Goal: Task Accomplishment & Management: Manage account settings

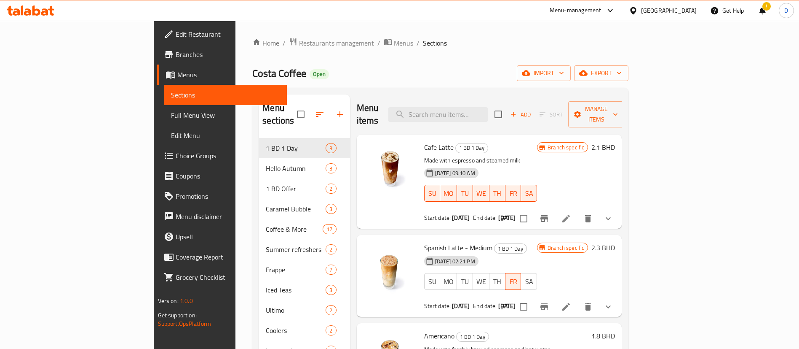
click at [176, 154] on span "Choice Groups" at bounding box center [228, 155] width 105 height 10
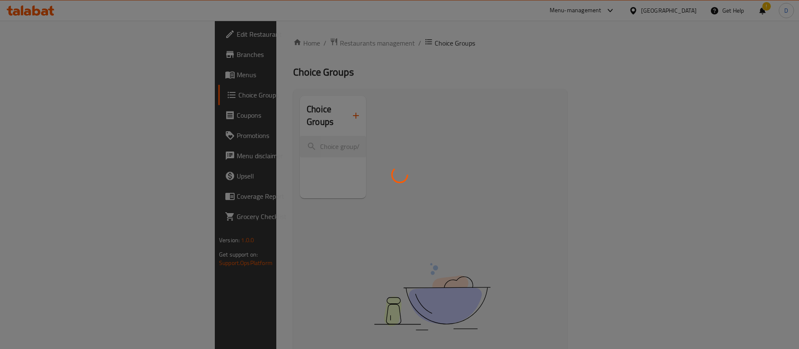
click at [214, 83] on div at bounding box center [399, 174] width 799 height 349
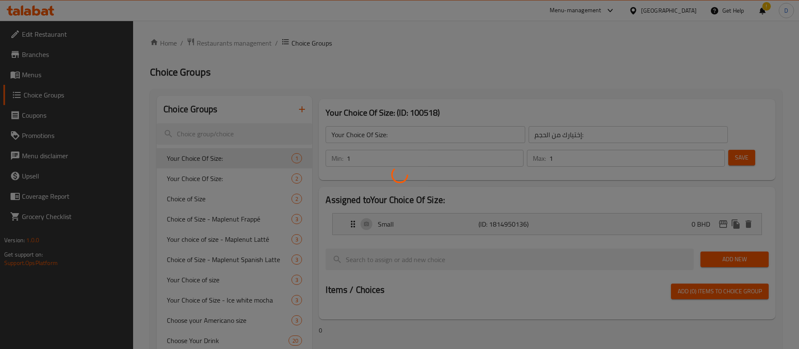
click at [204, 134] on div at bounding box center [399, 174] width 799 height 349
click at [234, 118] on div at bounding box center [399, 174] width 799 height 349
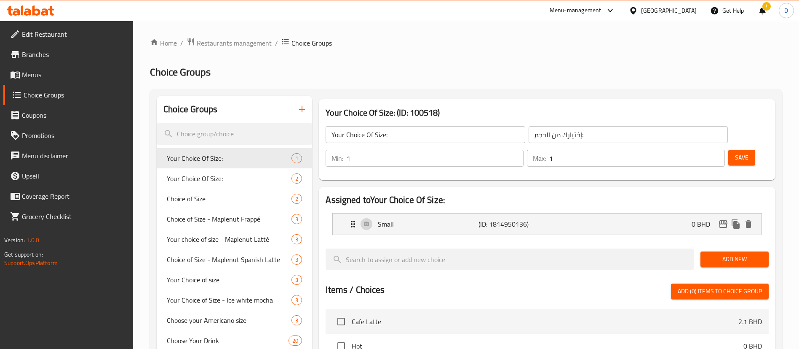
drag, startPoint x: 352, startPoint y: 73, endPoint x: 353, endPoint y: 91, distance: 18.1
click at [353, 78] on h2 "Choice Groups" at bounding box center [466, 71] width 633 height 13
click at [232, 139] on input "search" at bounding box center [235, 133] width 156 height 21
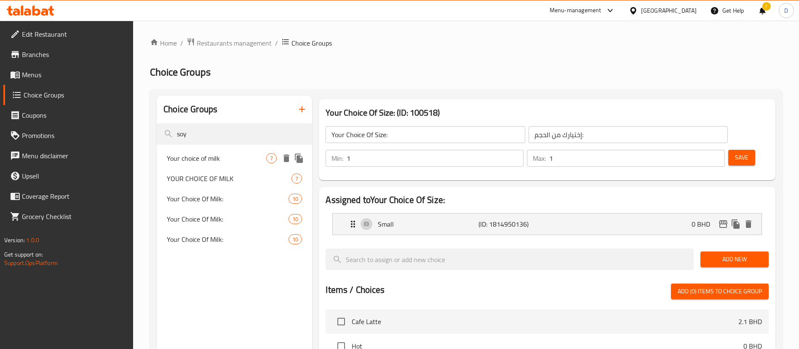
type input "soy"
click at [214, 150] on div "Your choice of milk 7" at bounding box center [235, 158] width 156 height 20
type input "Your choice of milk"
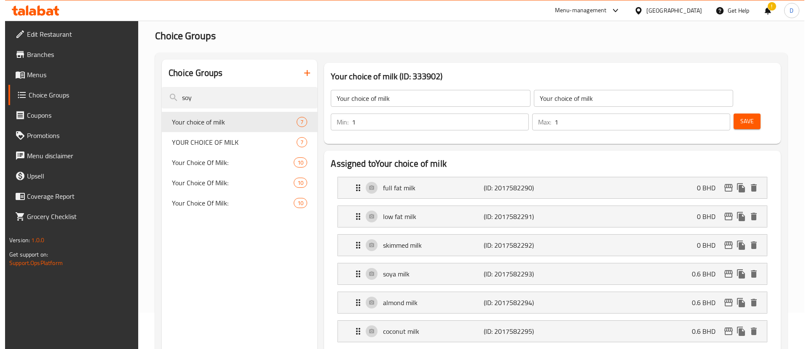
scroll to position [63, 0]
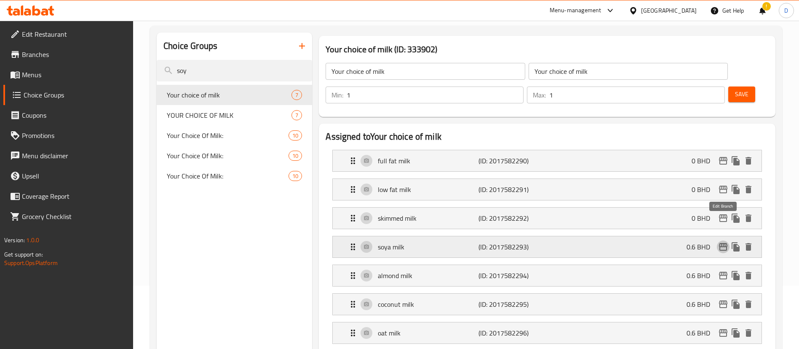
click at [723, 241] on icon "edit" at bounding box center [724, 246] width 10 height 10
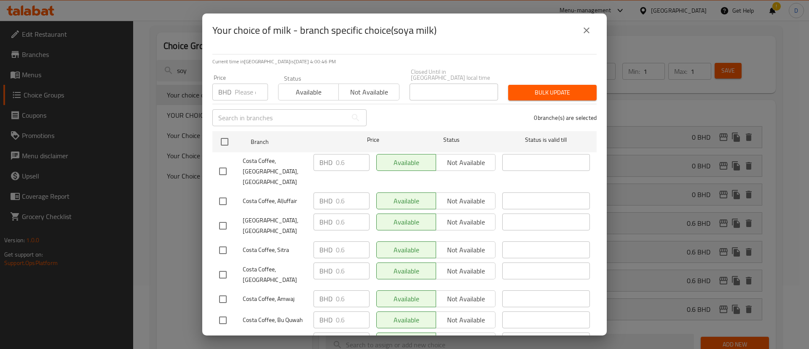
click at [310, 156] on div "BHD 0.6 ​" at bounding box center [341, 171] width 63 height 42
drag, startPoint x: 576, startPoint y: 36, endPoint x: 580, endPoint y: 33, distance: 5.1
click at [580, 33] on div "Your choice of milk - branch specific choice(soya milk)" at bounding box center [404, 30] width 384 height 20
drag, startPoint x: 580, startPoint y: 33, endPoint x: 576, endPoint y: 35, distance: 4.7
click at [582, 34] on button "close" at bounding box center [587, 30] width 20 height 20
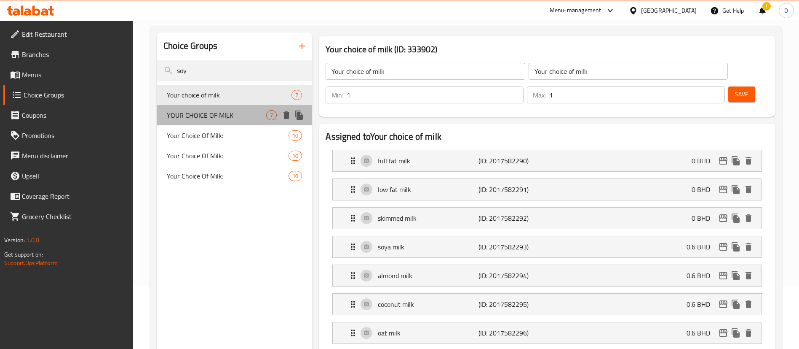
click at [188, 118] on span "YOUR CHOICE OF MILK" at bounding box center [216, 115] width 99 height 10
type input "YOUR CHOICE OF MILK"
type input "إختيارك من الحليب"
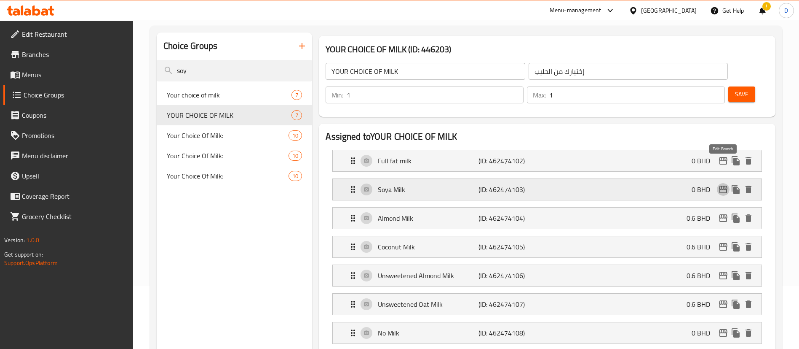
click at [720, 185] on icon "edit" at bounding box center [723, 189] width 8 height 8
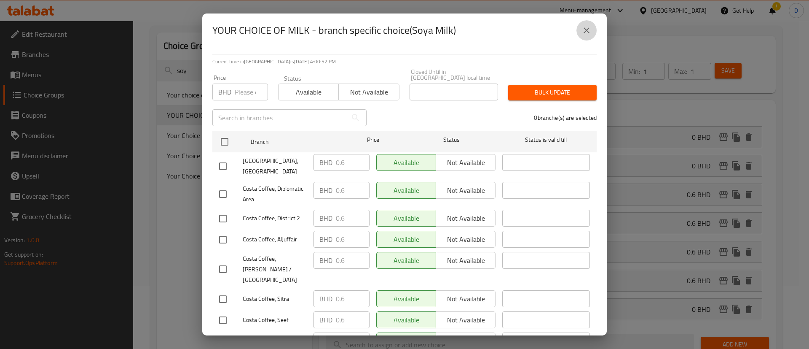
drag, startPoint x: 591, startPoint y: 29, endPoint x: 469, endPoint y: 68, distance: 128.5
click at [590, 29] on icon "close" at bounding box center [587, 30] width 10 height 10
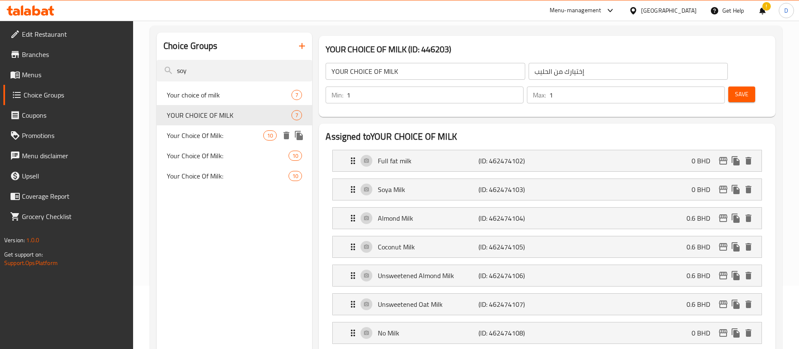
click at [211, 139] on span "Your Choice Of Milk:" at bounding box center [215, 135] width 97 height 10
type input "Your Choice Of Milk:"
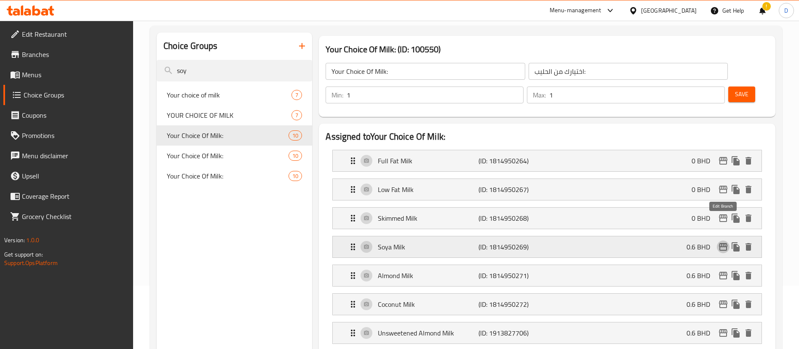
click at [725, 241] on icon "edit" at bounding box center [724, 246] width 10 height 10
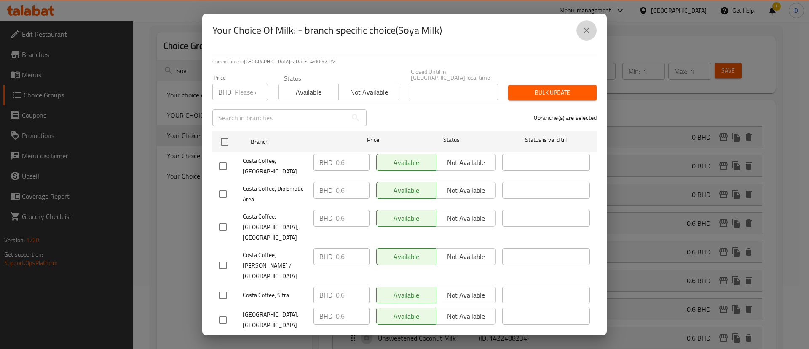
click at [585, 29] on icon "close" at bounding box center [587, 30] width 10 height 10
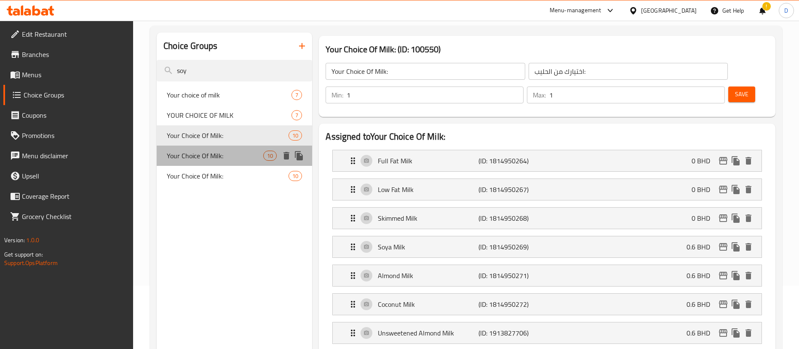
click at [183, 148] on div "Your Choice Of Milk: 10" at bounding box center [235, 155] width 156 height 20
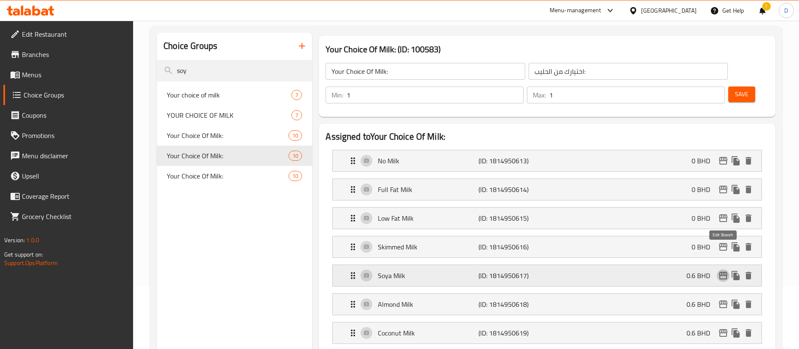
click at [722, 270] on icon "edit" at bounding box center [724, 275] width 10 height 10
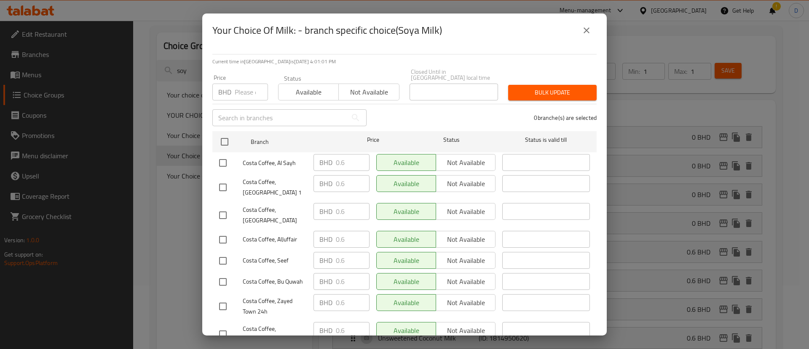
click at [582, 32] on icon "close" at bounding box center [587, 30] width 10 height 10
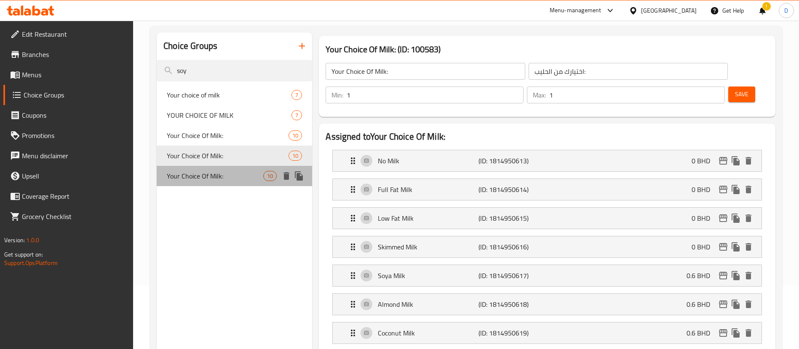
click at [207, 177] on span "Your Choice Of Milk:" at bounding box center [215, 176] width 97 height 10
type input "إختيارك من الحليب:"
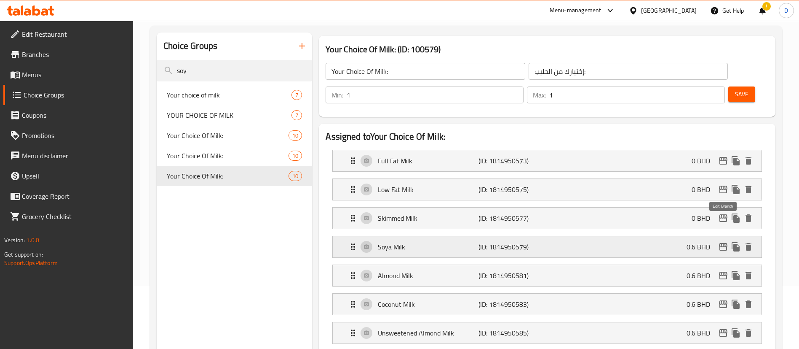
click at [724, 241] on icon "edit" at bounding box center [724, 246] width 10 height 10
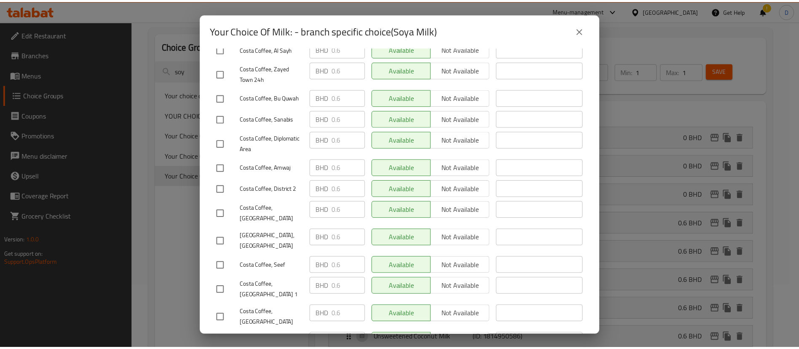
scroll to position [0, 0]
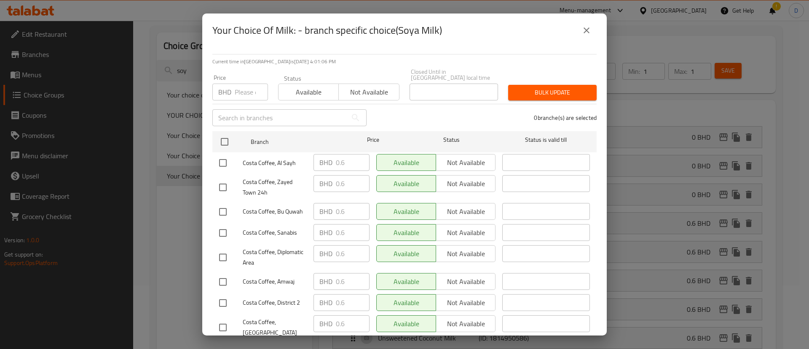
click at [588, 27] on icon "close" at bounding box center [587, 30] width 10 height 10
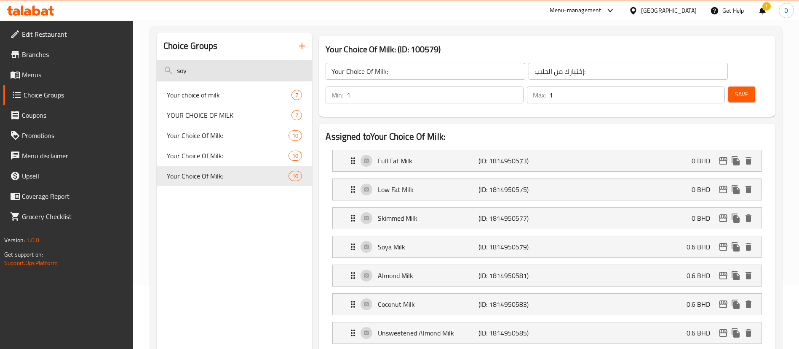
click at [227, 75] on input "soy" at bounding box center [235, 70] width 156 height 21
type input "s"
type input "milk"
click at [220, 101] on div "Your choice of milk 7" at bounding box center [235, 95] width 156 height 20
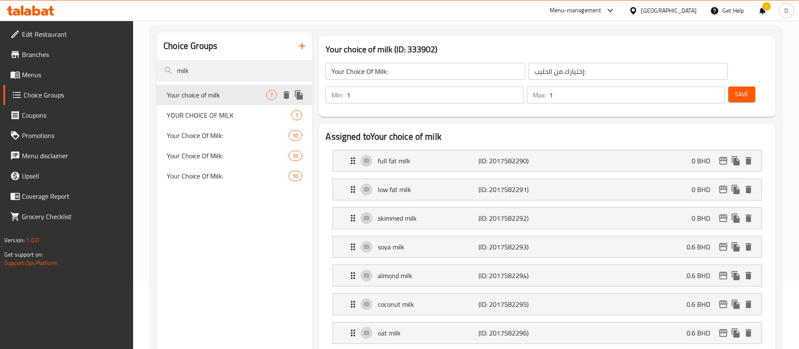
type input "Your choice of milk"
click at [726, 243] on icon "edit" at bounding box center [723, 247] width 8 height 8
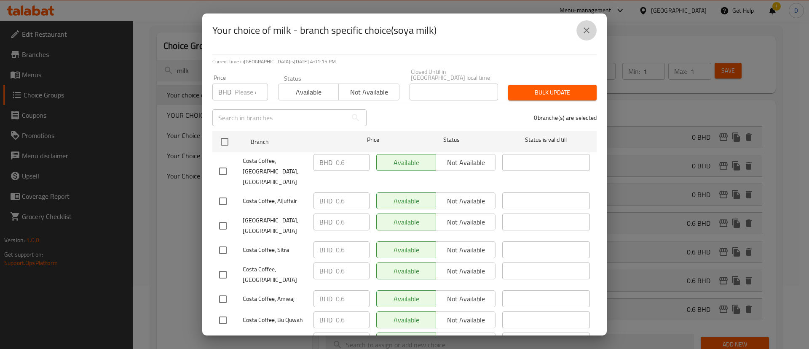
click at [581, 38] on button "close" at bounding box center [587, 30] width 20 height 20
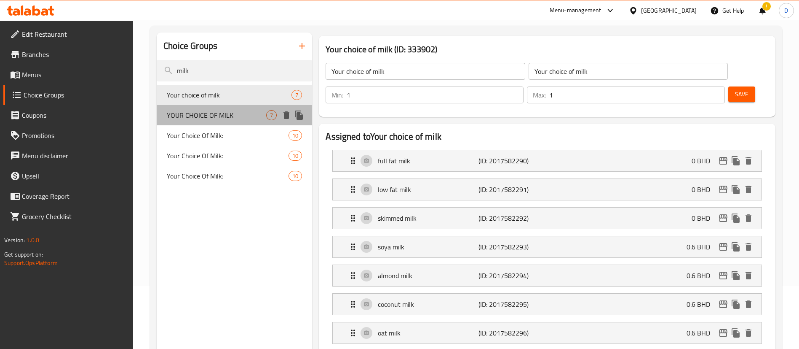
click at [178, 115] on span "YOUR CHOICE OF MILK" at bounding box center [216, 115] width 99 height 10
type input "YOUR CHOICE OF MILK"
type input "إختيارك من الحليب"
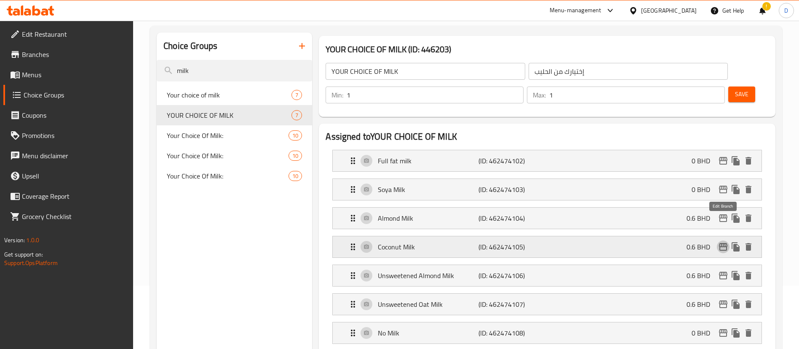
click at [724, 241] on icon "edit" at bounding box center [724, 246] width 10 height 10
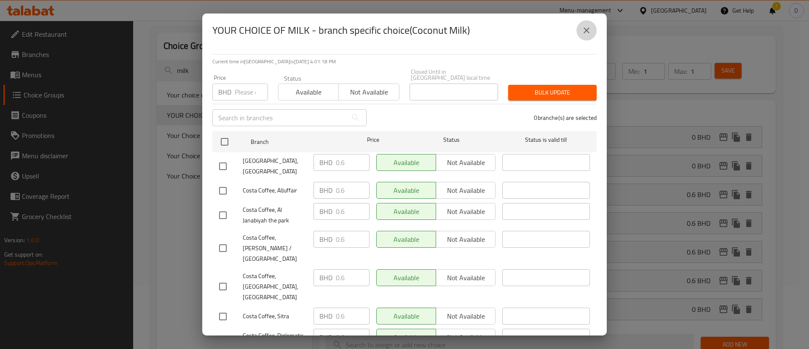
click at [588, 33] on icon "close" at bounding box center [587, 30] width 10 height 10
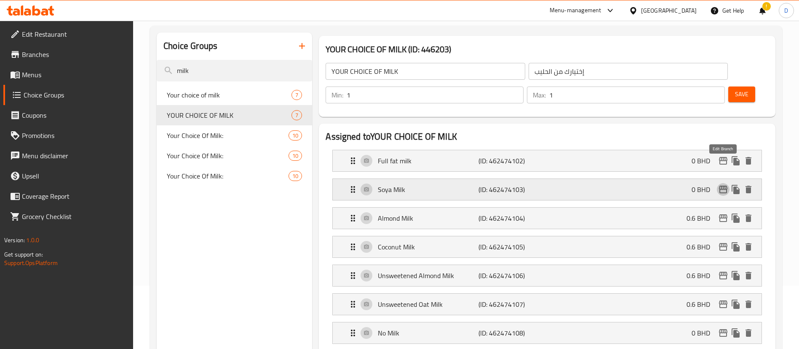
click at [722, 184] on icon "edit" at bounding box center [724, 189] width 10 height 10
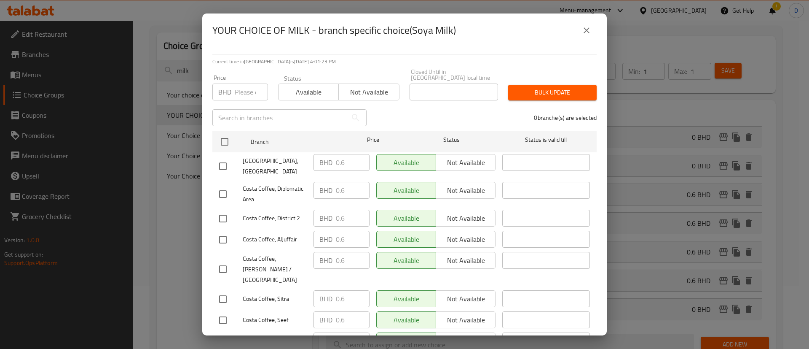
drag, startPoint x: 588, startPoint y: 28, endPoint x: 389, endPoint y: 63, distance: 201.6
click at [587, 28] on icon "close" at bounding box center [587, 30] width 10 height 10
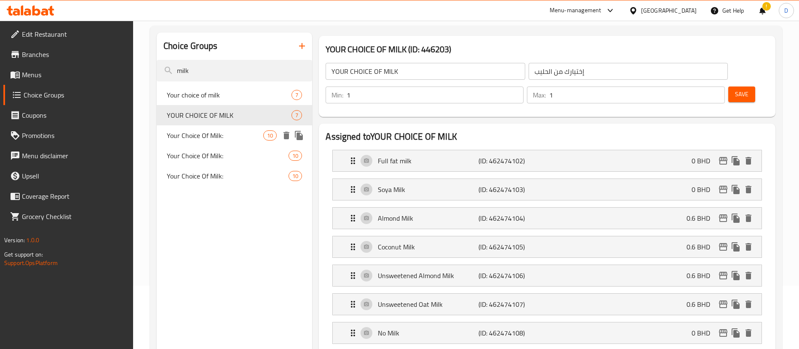
click at [201, 137] on span "Your Choice Of Milk:" at bounding box center [215, 135] width 97 height 10
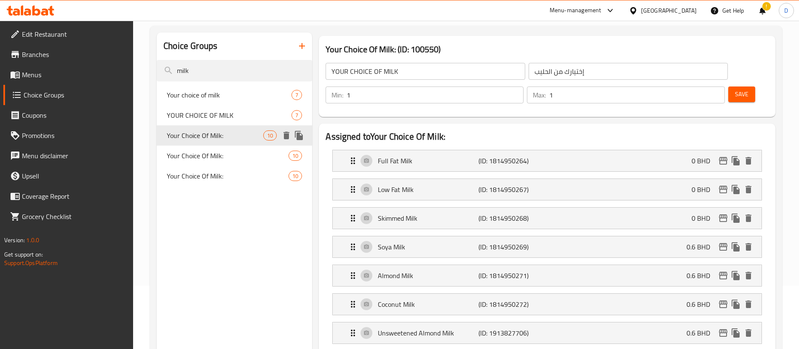
type input "Your Choice Of Milk:"
type input "اختيارك من الحليب:"
click at [719, 241] on icon "edit" at bounding box center [724, 246] width 10 height 10
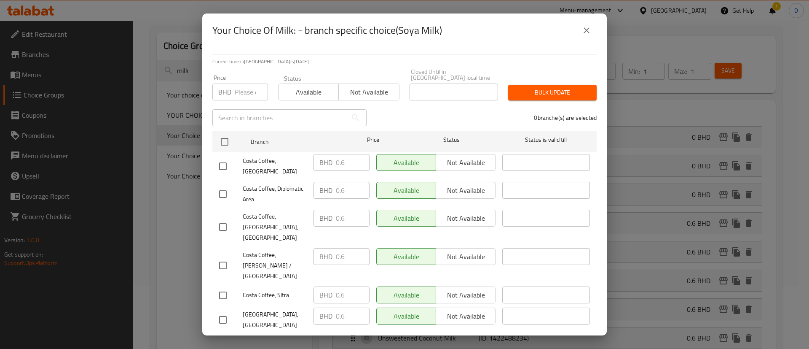
click at [585, 30] on icon "close" at bounding box center [587, 30] width 10 height 10
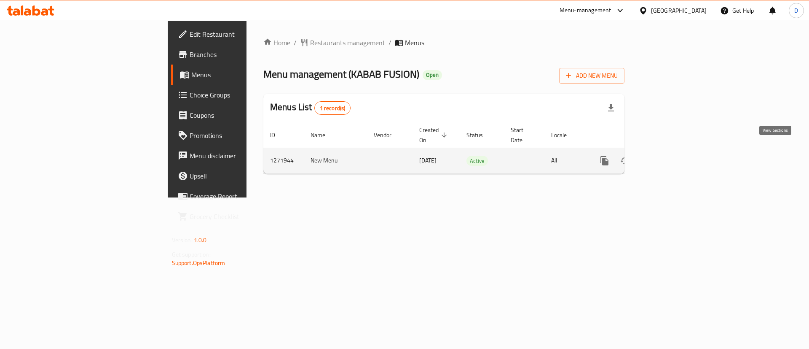
click at [669, 157] on icon "enhanced table" at bounding box center [666, 161] width 8 height 8
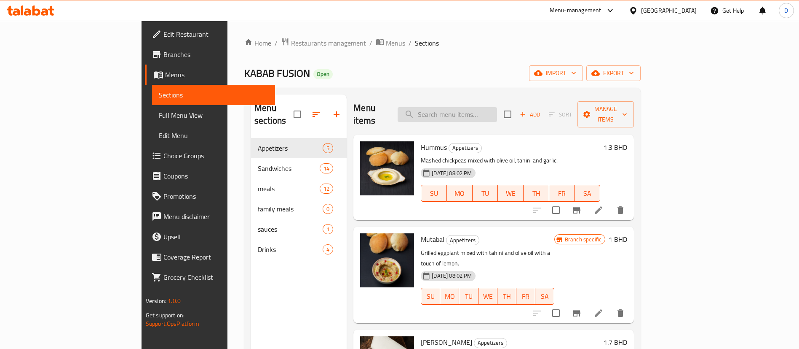
drag, startPoint x: 498, startPoint y: 98, endPoint x: 503, endPoint y: 109, distance: 12.5
click at [500, 102] on div "Menu items Add Sort Manage items" at bounding box center [494, 114] width 281 height 40
click at [497, 110] on input "search" at bounding box center [447, 114] width 99 height 15
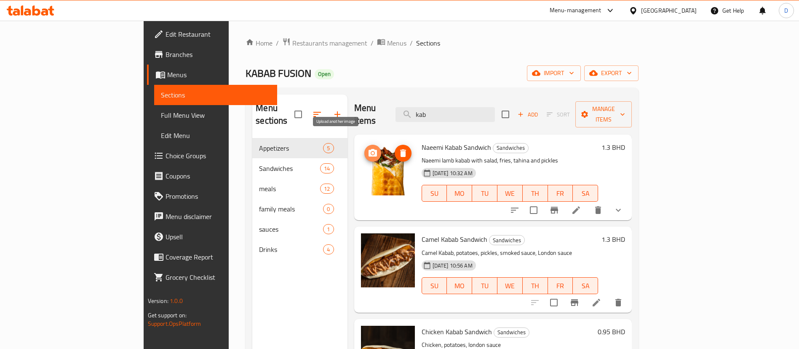
click at [365, 148] on span "upload picture" at bounding box center [373, 153] width 17 height 10
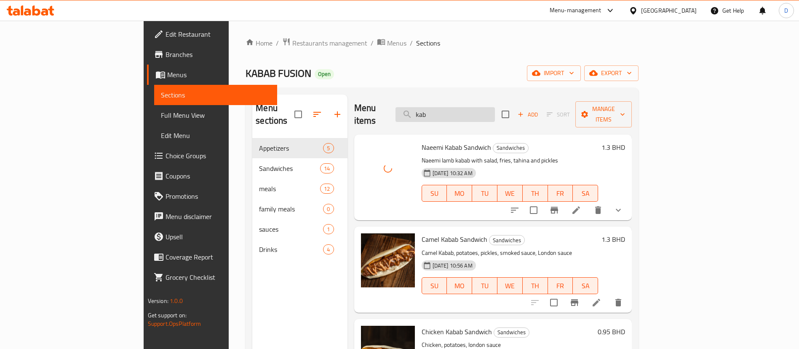
drag, startPoint x: 500, startPoint y: 112, endPoint x: 444, endPoint y: 111, distance: 55.6
click at [444, 111] on input "kab" at bounding box center [445, 114] width 99 height 15
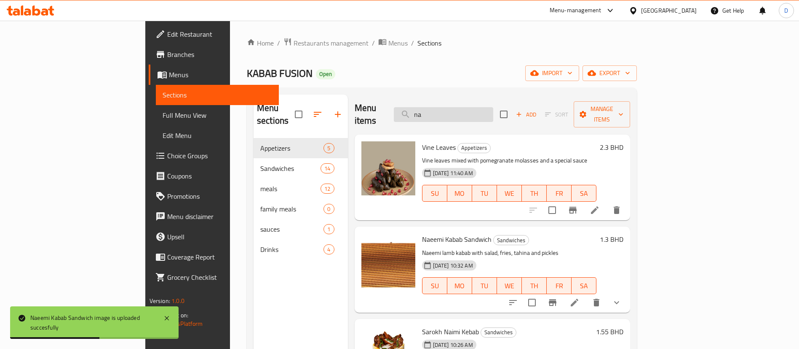
type input "nae"
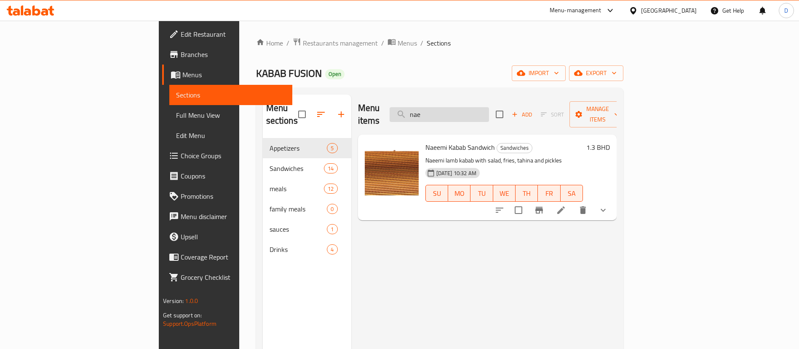
click at [489, 107] on input "nae" at bounding box center [439, 114] width 99 height 15
click at [489, 111] on input "nae" at bounding box center [439, 114] width 99 height 15
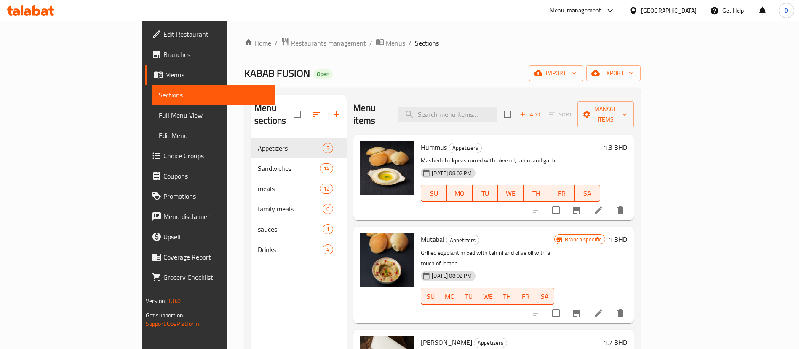
click at [291, 47] on span "Restaurants management" at bounding box center [328, 43] width 75 height 10
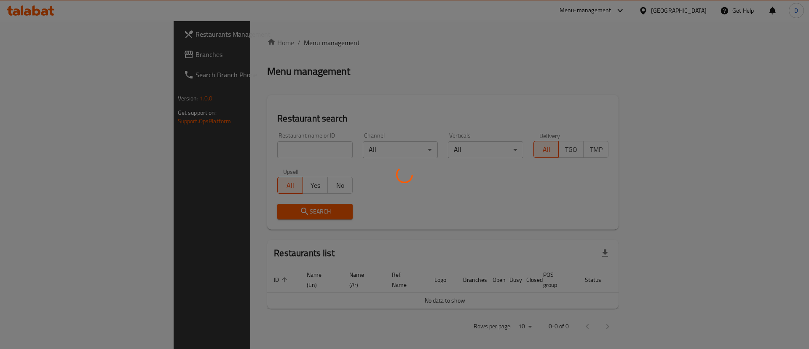
click at [220, 157] on div at bounding box center [404, 174] width 809 height 349
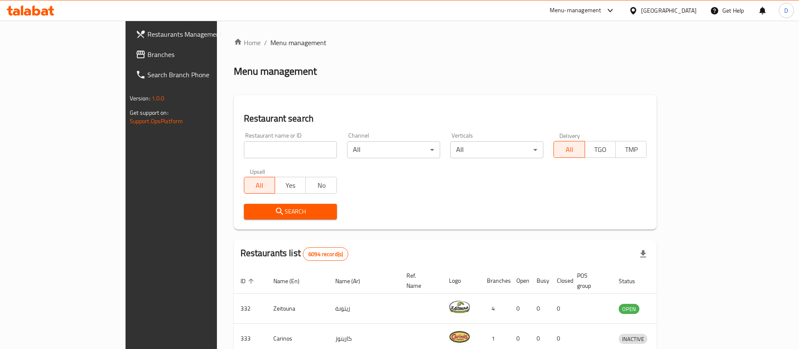
click at [234, 156] on div "Home / Menu management Menu management Restaurant search Restaurant name or ID …" at bounding box center [446, 307] width 424 height 539
click at [244, 154] on input "search" at bounding box center [290, 149] width 93 height 17
paste input "Falafel TIme"
type input "Falafel TIme"
click button "Search" at bounding box center [290, 212] width 93 height 16
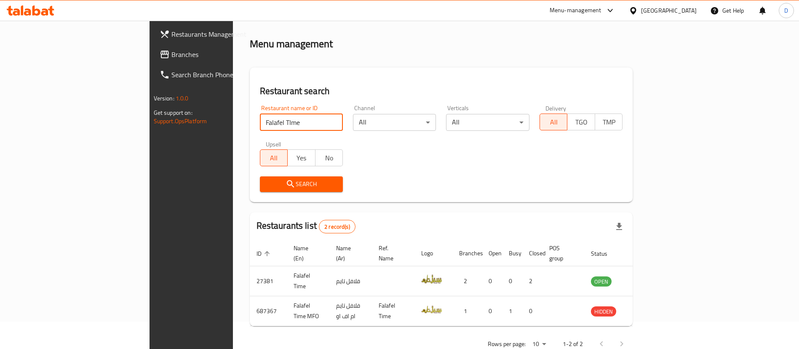
scroll to position [41, 0]
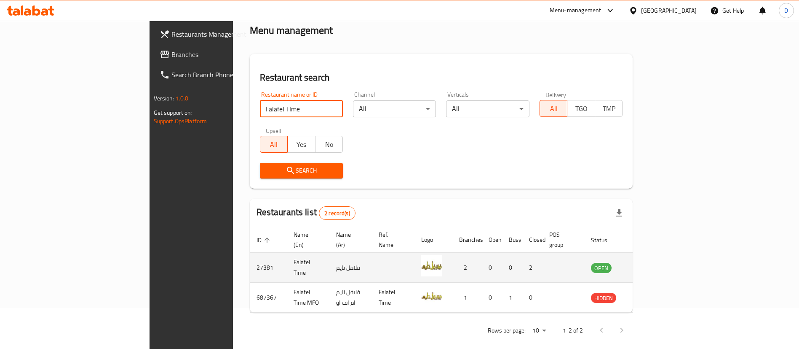
click at [646, 262] on icon "enhanced table" at bounding box center [641, 267] width 10 height 10
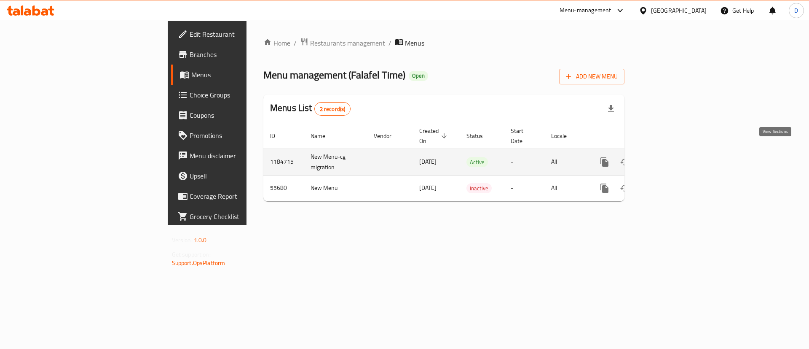
click at [671, 157] on icon "enhanced table" at bounding box center [665, 162] width 10 height 10
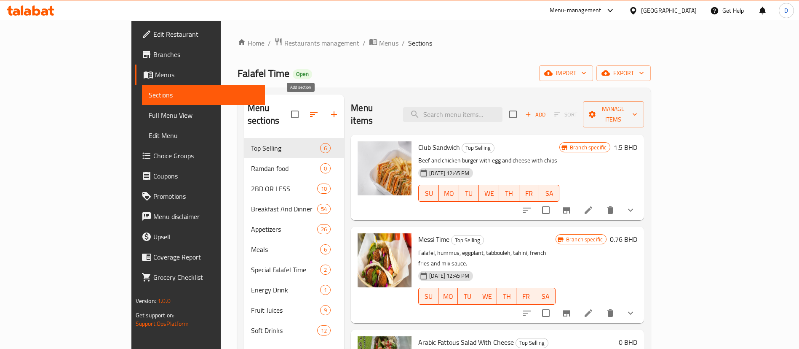
click at [329, 109] on icon "button" at bounding box center [334, 114] width 10 height 10
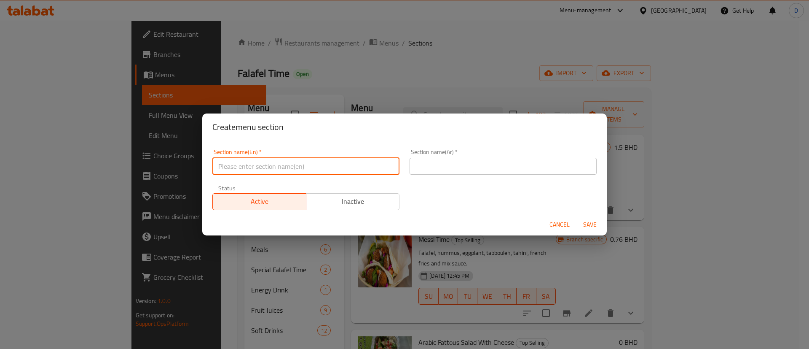
click at [290, 159] on input "text" at bounding box center [305, 166] width 187 height 17
type input "M41"
click at [431, 173] on input "text" at bounding box center [503, 166] width 187 height 17
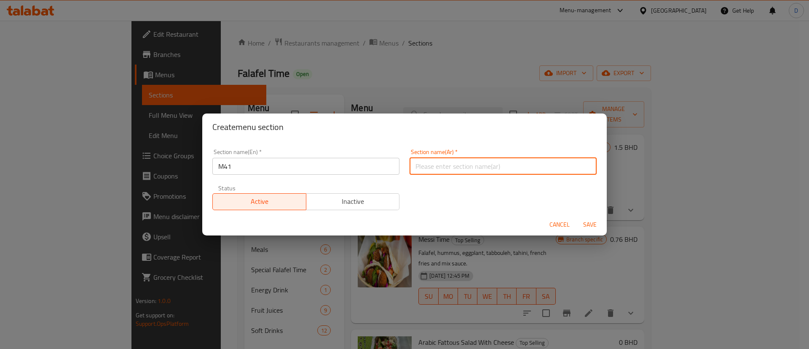
type input "وجبة لشخص واحد"
click at [598, 215] on div "Cancel Save" at bounding box center [404, 224] width 405 height 22
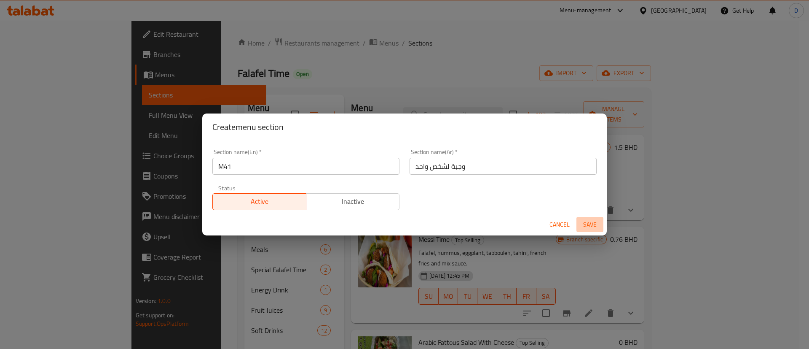
click at [593, 220] on span "Save" at bounding box center [590, 224] width 20 height 11
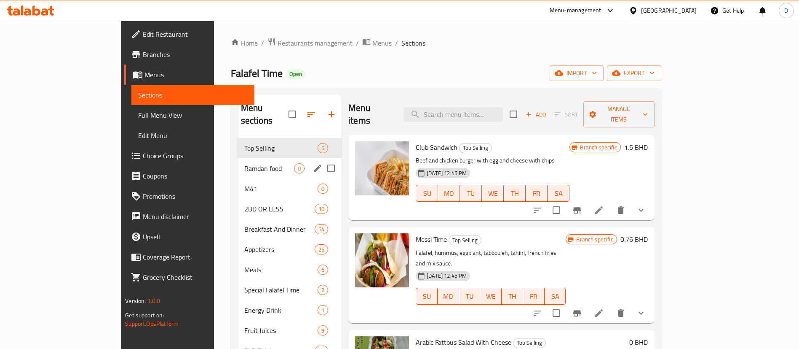
click at [238, 178] on div "M41 0" at bounding box center [290, 188] width 105 height 20
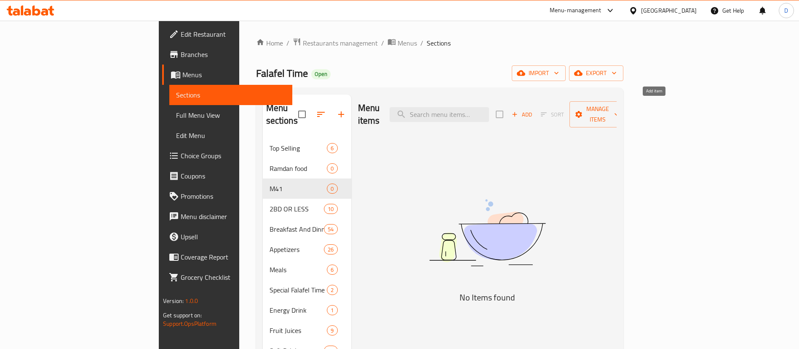
click at [534, 110] on span "Add" at bounding box center [522, 115] width 23 height 10
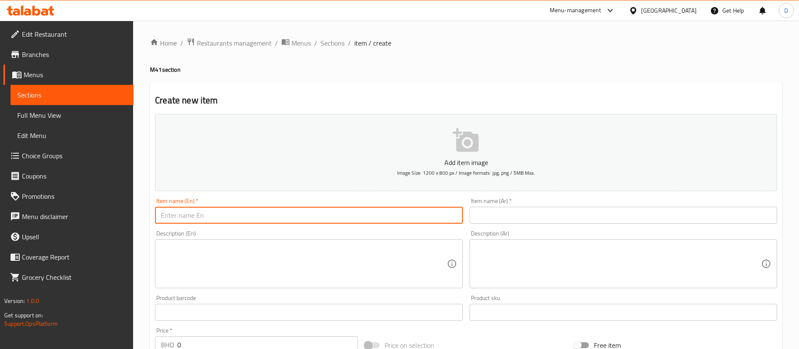
click at [209, 221] on input "text" at bounding box center [309, 215] width 308 height 17
paste input "Breakfast Combo"
type input "Breakfast Combo"
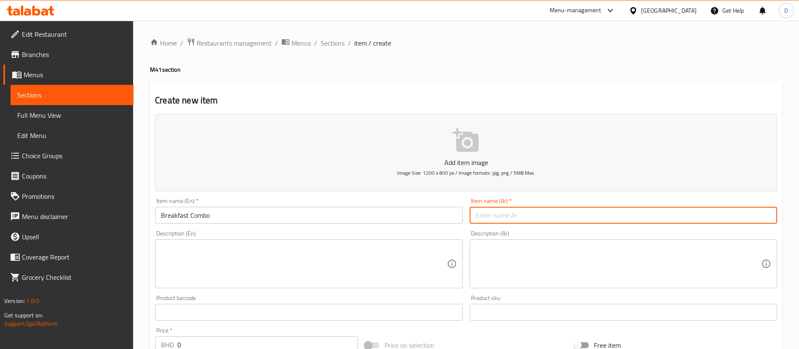
drag, startPoint x: 503, startPoint y: 210, endPoint x: 463, endPoint y: 173, distance: 54.9
click at [503, 210] on input "text" at bounding box center [624, 215] width 308 height 17
paste input "وجبة إفطار كومبو"
type input "وجبة إفطار كومبو"
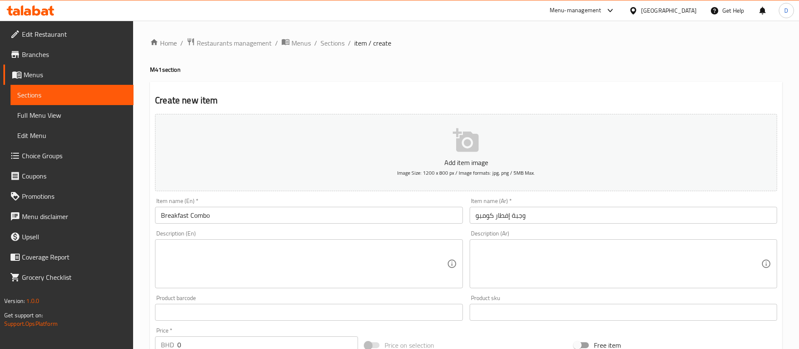
click at [419, 89] on div "Create new item Add item image Image Size: 1200 x 800 px / Image formats: jpg, …" at bounding box center [466, 327] width 633 height 491
click at [212, 241] on div "Description (En)" at bounding box center [309, 263] width 308 height 49
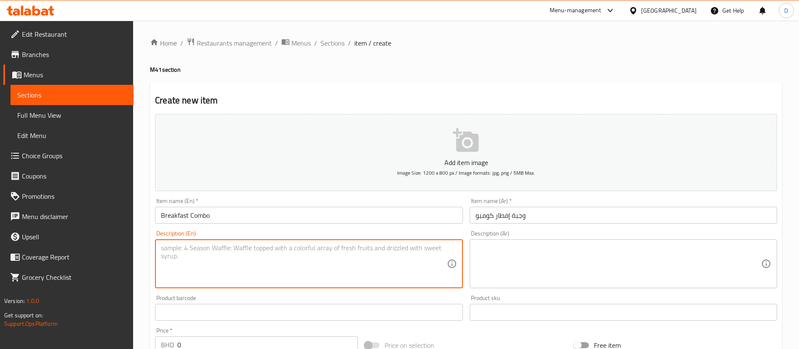
paste textarea "1 sandwich falafel with eggplant 1 liver sandwich 3 prices falafel Chips Tahini…"
drag, startPoint x: 159, startPoint y: 256, endPoint x: 171, endPoint y: 264, distance: 14.3
click at [160, 256] on div "1 sandwich falafel with eggplant 1 liver sandwich 3 prices falafel Chips Tahini…" at bounding box center [309, 263] width 308 height 49
click at [161, 254] on textarea "1 sandwich falafel with eggplant 1 liver sandwich 3 prices falafel Chips Tahini…" at bounding box center [304, 264] width 286 height 40
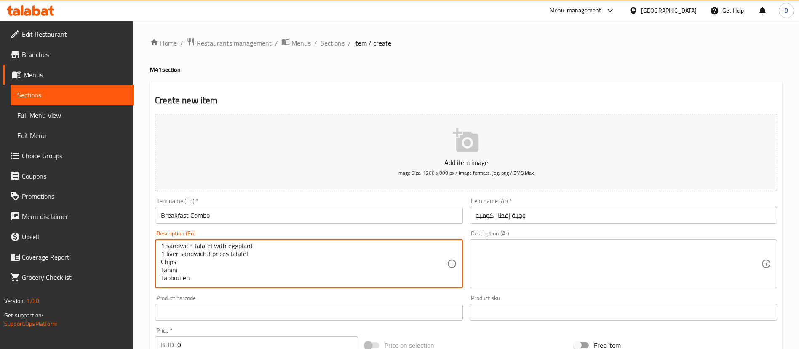
scroll to position [2, 0]
type textarea "1 sandwich falafel with eggplant 1 liver sandwich 3 prices falafel Chips Tahini…"
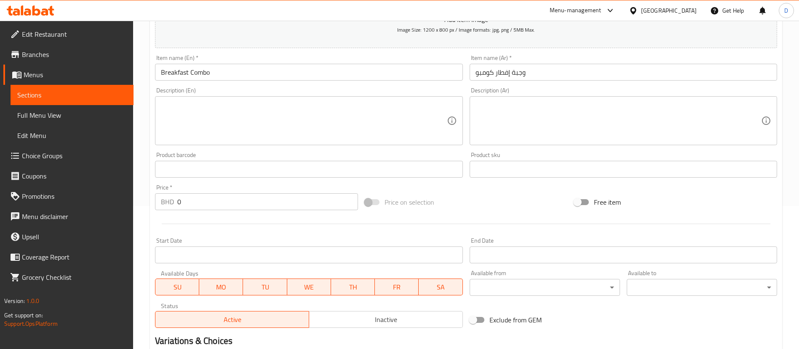
scroll to position [0, 0]
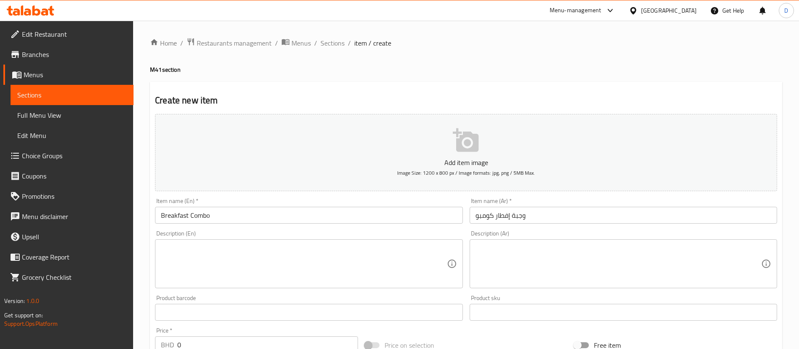
click at [576, 70] on h4 "M41 section" at bounding box center [466, 69] width 633 height 8
drag, startPoint x: 306, startPoint y: 200, endPoint x: 282, endPoint y: 249, distance: 54.7
click at [305, 208] on div "Item name (En)   * Breakfast Combo Item name (En) *" at bounding box center [309, 211] width 308 height 26
click at [282, 249] on textarea at bounding box center [304, 264] width 286 height 40
paste textarea "1 sandwich falafel with eggplant + 1 liver sandwich + 3 pcs falafel + Fries + T…"
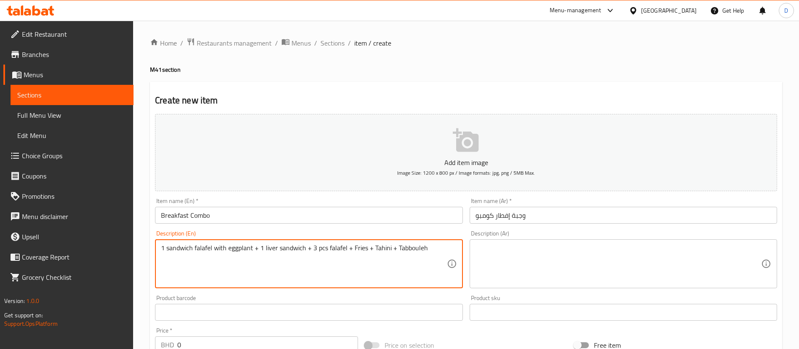
type textarea "1 sandwich falafel with eggplant + 1 liver sandwich + 3 pcs falafel + Fries + T…"
click at [523, 270] on textarea at bounding box center [619, 264] width 286 height 40
paste textarea "1 ساندويش فلافل مع باذنجان + 1 ساندويش كبدة + 3 قطع فلافل + بطاطا مقلية + طحينة…"
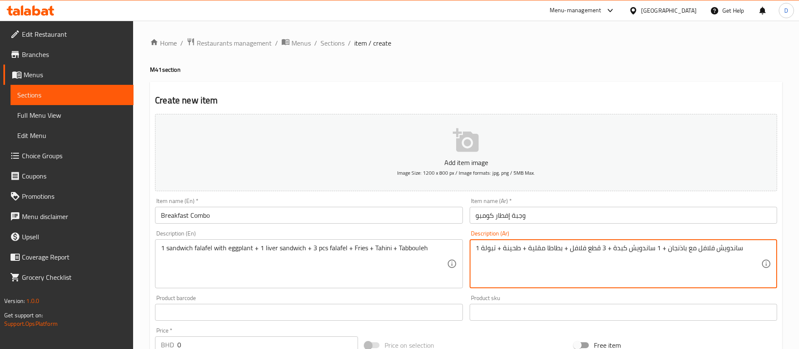
type textarea "1 ساندويش فلافل مع باذنجان + 1 ساندويش كبدة + 3 قطع فلافل + بطاطا مقلية + طحينة…"
click at [453, 108] on div "Create new item Add item image Image Size: 1200 x 800 px / Image formats: jpg, …" at bounding box center [466, 327] width 633 height 491
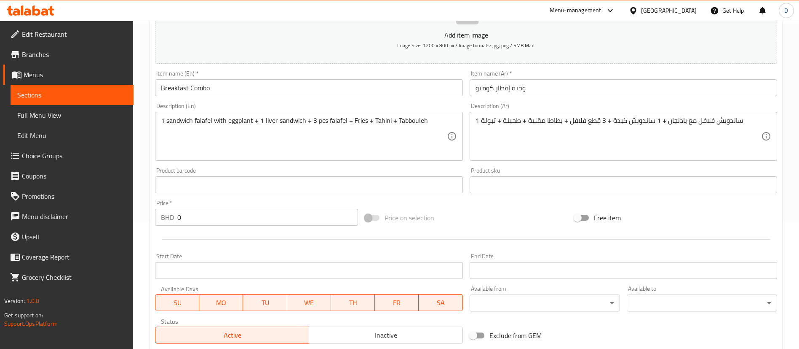
scroll to position [190, 0]
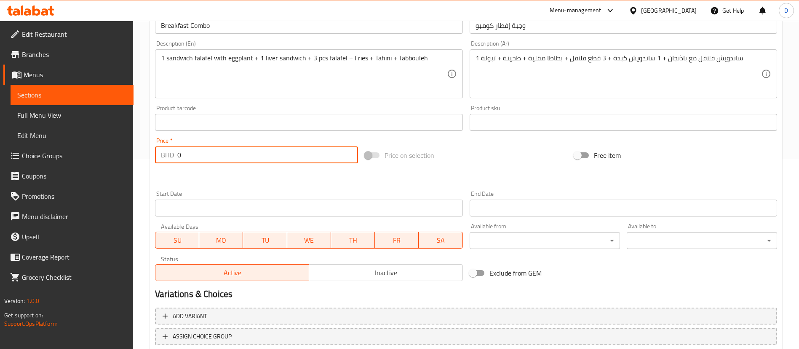
click at [249, 149] on input "0" at bounding box center [267, 154] width 181 height 17
type input "2.6"
click at [248, 167] on div at bounding box center [466, 176] width 629 height 21
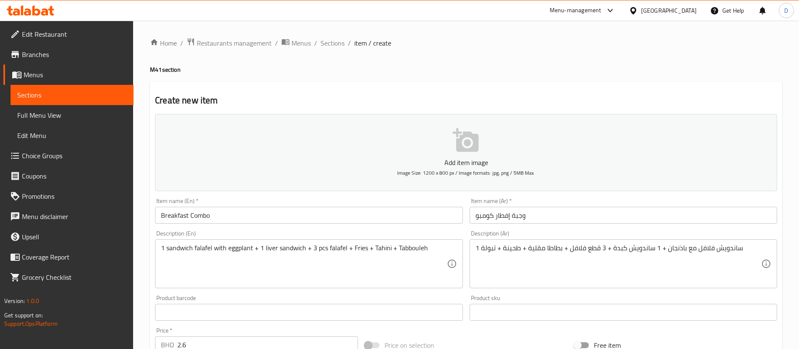
scroll to position [247, 0]
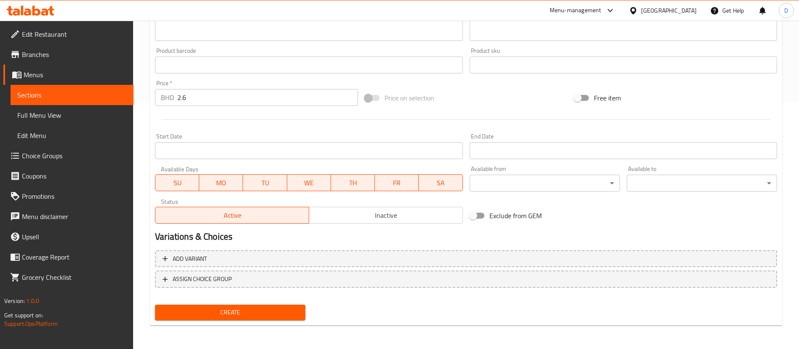
click at [228, 317] on span "Create" at bounding box center [230, 312] width 137 height 11
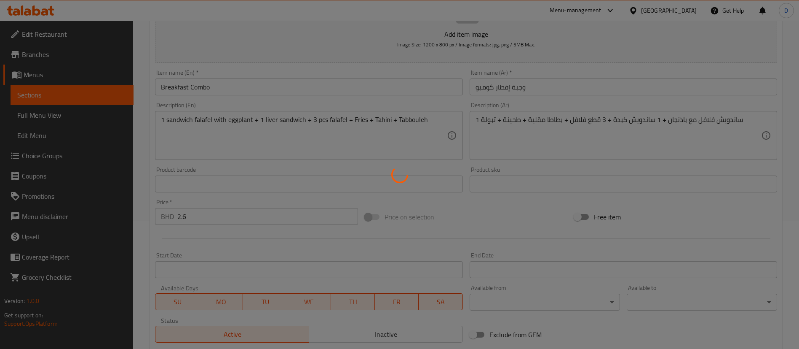
scroll to position [0, 0]
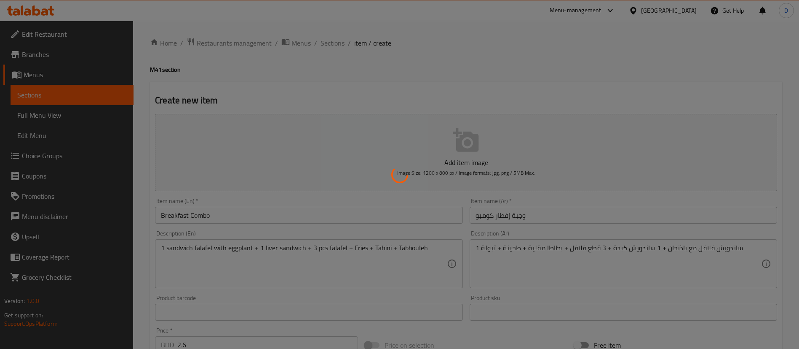
type input "0"
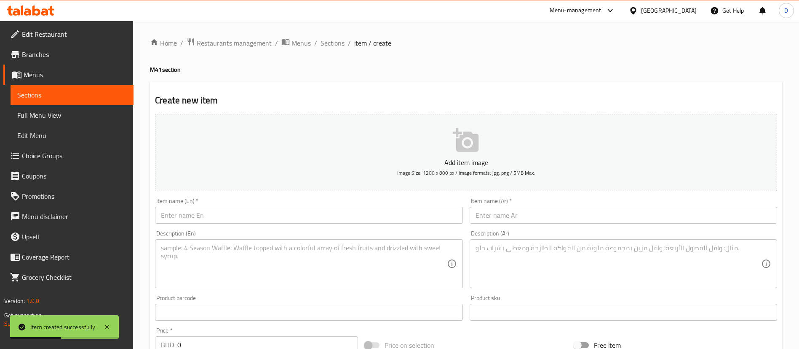
click at [33, 160] on span "Choice Groups" at bounding box center [74, 155] width 105 height 10
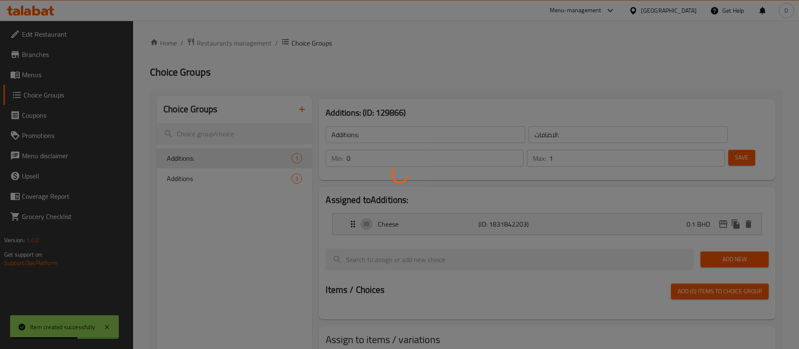
click at [343, 64] on div at bounding box center [399, 174] width 799 height 349
click at [393, 76] on div at bounding box center [399, 174] width 799 height 349
click at [302, 73] on div at bounding box center [399, 174] width 799 height 349
click at [425, 36] on div at bounding box center [399, 174] width 799 height 349
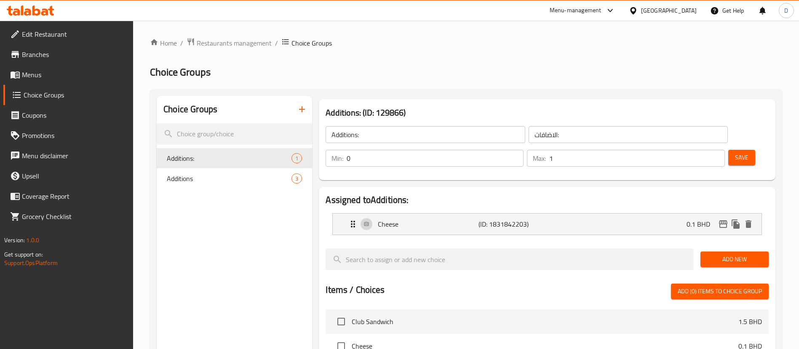
click at [297, 110] on button "button" at bounding box center [302, 109] width 20 height 20
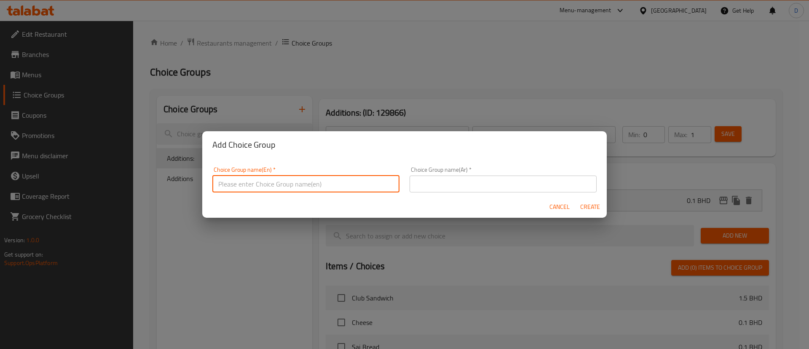
click at [300, 180] on input "text" at bounding box center [305, 183] width 187 height 17
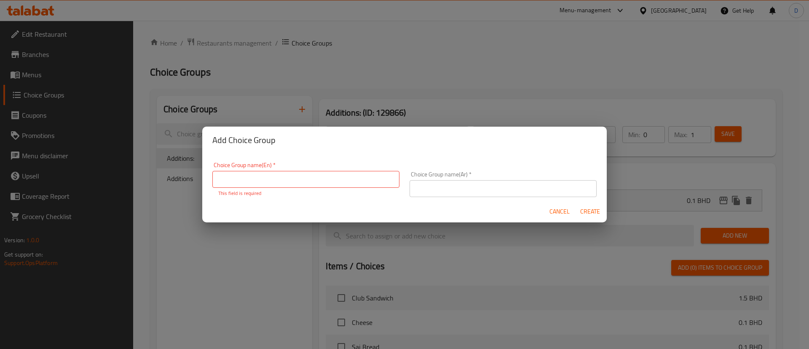
click at [308, 181] on input "text" at bounding box center [305, 179] width 187 height 17
click at [254, 184] on input "text" at bounding box center [305, 179] width 187 height 17
type input "Your Choice Of Drink:"
click at [317, 185] on input "Your Choice Of Drink:" at bounding box center [305, 179] width 187 height 17
click at [316, 185] on input "Your Choice Of Drink:" at bounding box center [305, 179] width 187 height 17
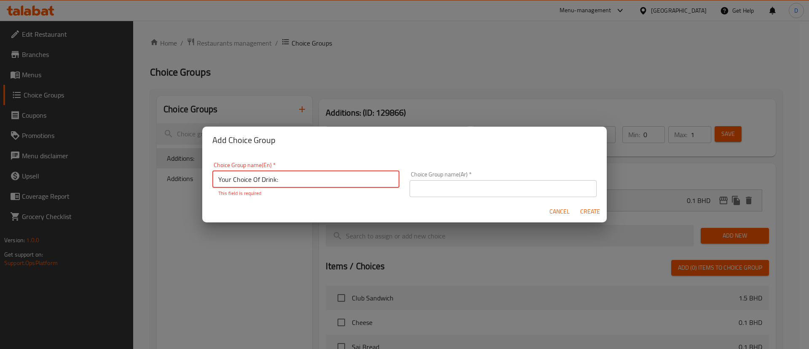
click at [316, 185] on input "Your Choice Of Drink:" at bounding box center [305, 179] width 187 height 17
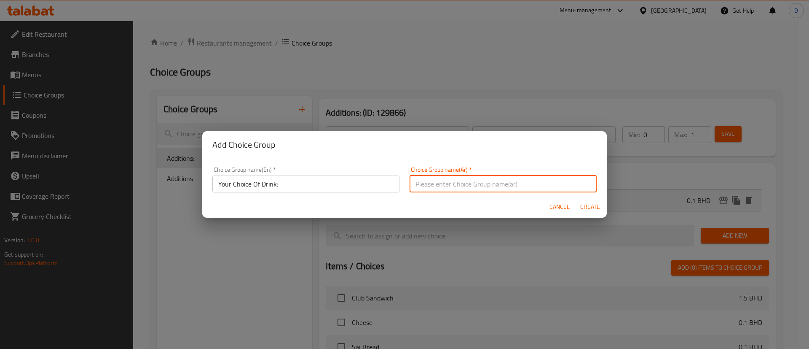
click at [531, 186] on input "text" at bounding box center [503, 183] width 187 height 17
paste input "اختيارك من المشروبات:"
type input "اختيارك من المشروبات:"
click at [511, 164] on div "Choice Group name(Ar)   * اختيارك من المشروبات: Choice Group name(Ar) *" at bounding box center [503, 179] width 197 height 36
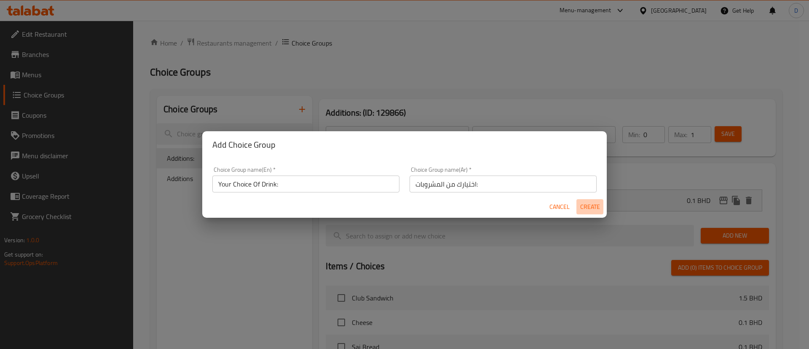
click at [588, 207] on span "Create" at bounding box center [590, 206] width 20 height 11
type input "Your Choice Of Drink:"
type input "اختيارك من المشروبات:"
type input "0"
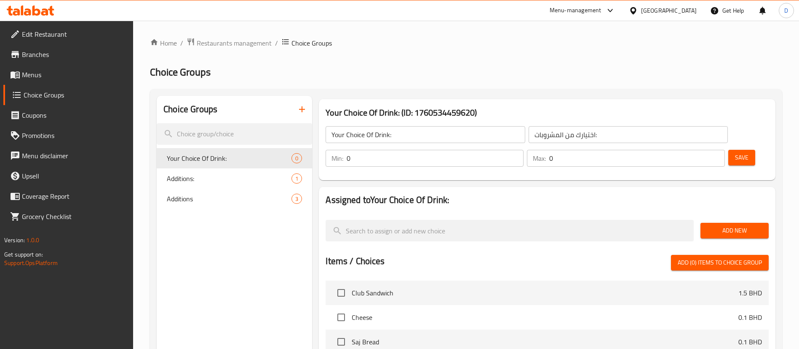
drag, startPoint x: 480, startPoint y: 43, endPoint x: 493, endPoint y: 30, distance: 18.8
click at [480, 36] on div "Home / Restaurants management / Choice Groups Choice Groups Choice Groups Your …" at bounding box center [466, 300] width 666 height 558
type input "1"
click at [524, 150] on input "1" at bounding box center [435, 158] width 177 height 17
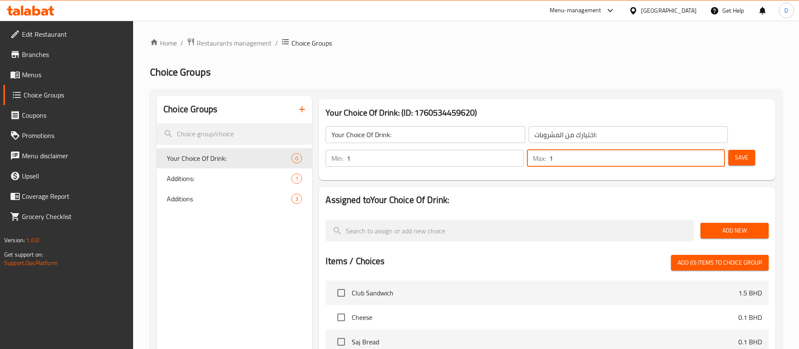
type input "1"
click at [704, 150] on input "1" at bounding box center [638, 158] width 176 height 17
click at [687, 93] on div "Choice Groups Your Choice Of Drink: 0 Additions: 1 Additions 3 Your Choice Of D…" at bounding box center [466, 325] width 633 height 473
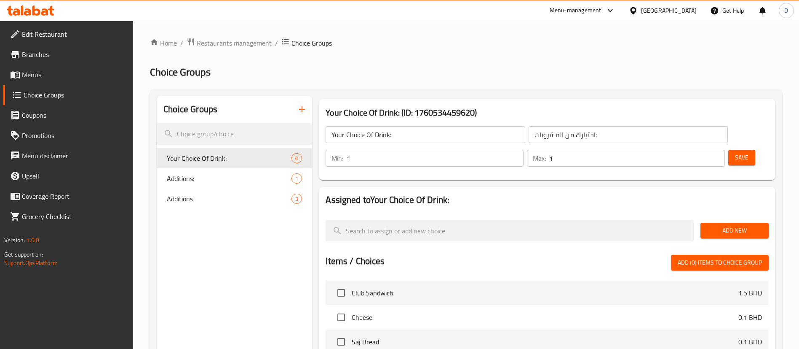
click at [719, 225] on span "Add New" at bounding box center [735, 230] width 55 height 11
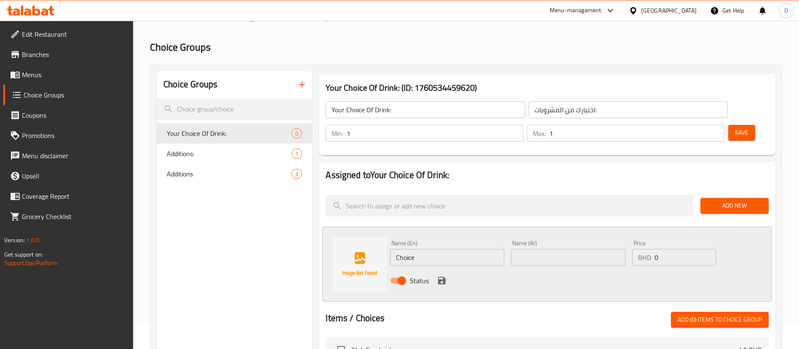
scroll to position [63, 0]
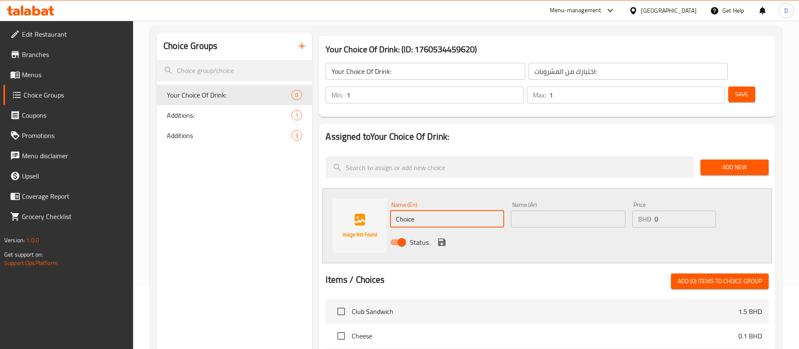
drag, startPoint x: 476, startPoint y: 197, endPoint x: 393, endPoint y: 195, distance: 83.1
click at [368, 194] on div "Name (En) Choice Name (En) Name (Ar) Name (Ar) Price BHD 0 Price Status" at bounding box center [547, 225] width 450 height 75
paste input "Pepsi"
type input "Pepsi"
click at [579, 201] on div "Name (Ar) Name (Ar)" at bounding box center [568, 214] width 114 height 26
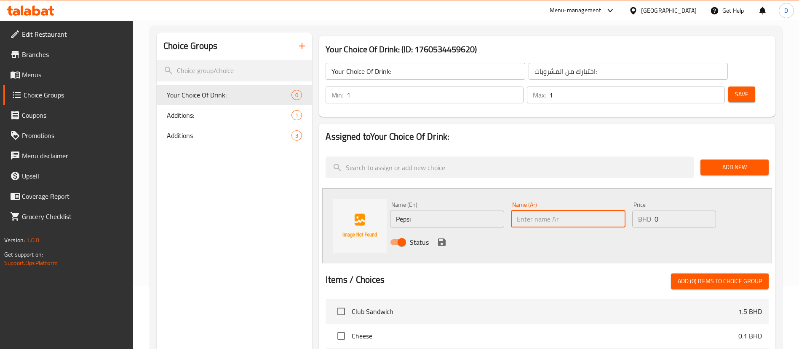
click at [580, 210] on input "text" at bounding box center [568, 218] width 114 height 17
paste input "بيبسي"
type input "بيبسي"
click at [448, 231] on div "Status" at bounding box center [568, 242] width 363 height 23
click at [446, 237] on icon "save" at bounding box center [442, 242] width 10 height 10
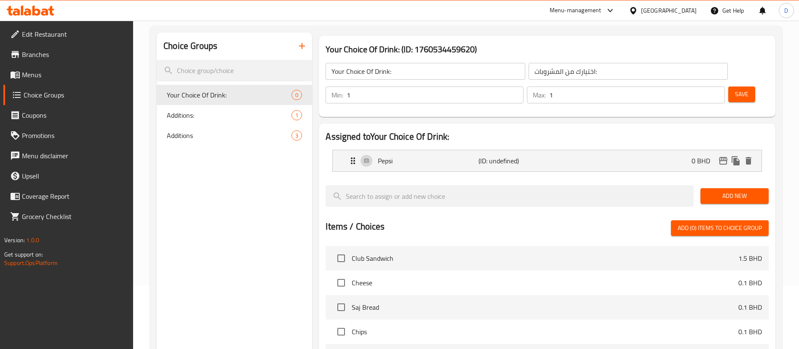
click at [716, 190] on span "Add New" at bounding box center [735, 195] width 55 height 11
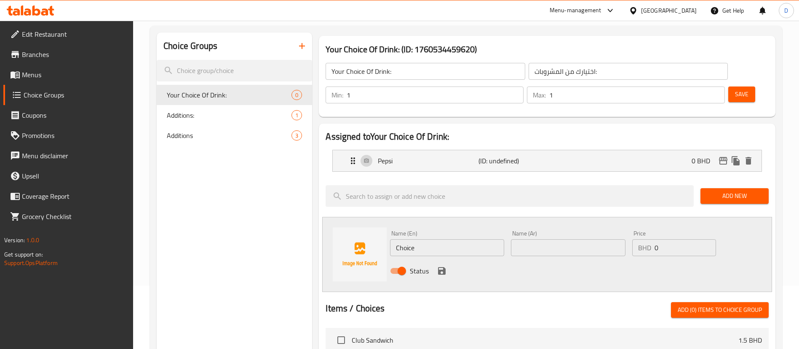
drag, startPoint x: 431, startPoint y: 221, endPoint x: 313, endPoint y: 238, distance: 119.3
click at [319, 238] on div "Assigned to Your Choice Of Drink: Pepsi (ID: undefined) 0 BHD Name (En) Pepsi N…" at bounding box center [548, 331] width 464 height 423
paste input "Mirinda Citrus"
type input "Mirinda Citrus"
click at [525, 239] on input "text" at bounding box center [568, 247] width 114 height 17
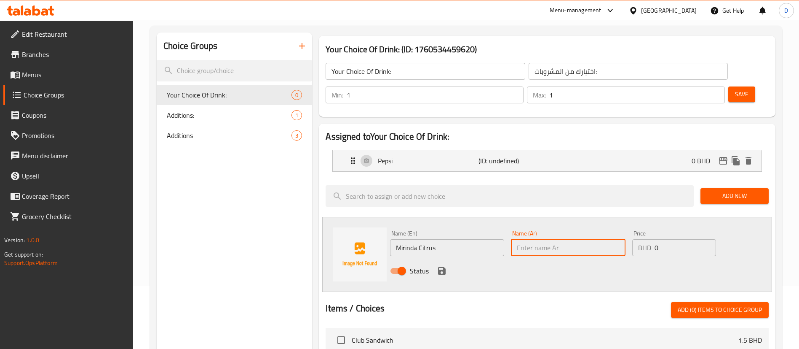
paste input "ميرندا الحمضيات"
type input "ميرندا الحمضيات"
click at [511, 259] on div "Status" at bounding box center [568, 270] width 363 height 23
click at [448, 259] on div "Status" at bounding box center [568, 270] width 363 height 23
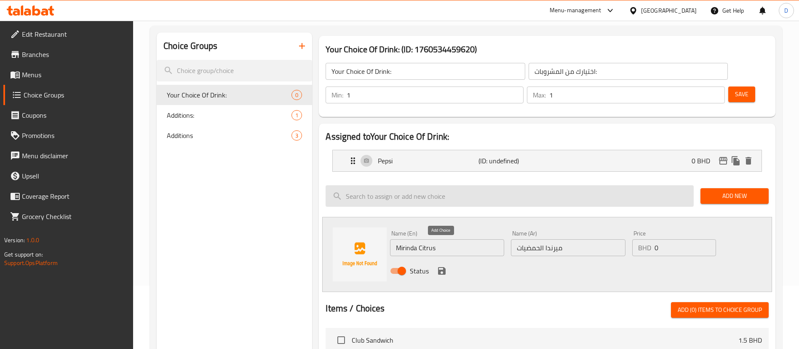
click at [443, 267] on icon "save" at bounding box center [442, 271] width 8 height 8
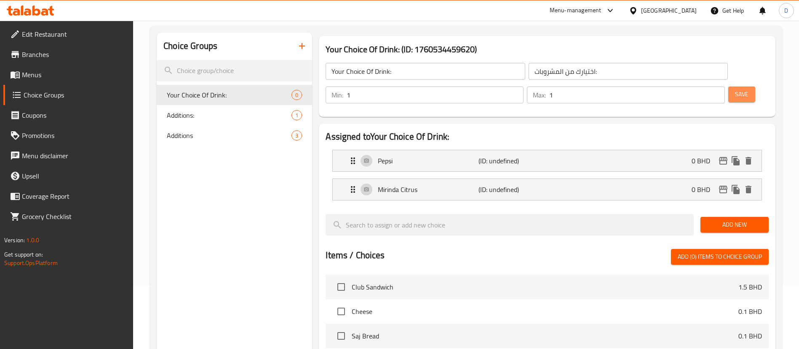
click at [735, 89] on span "Save" at bounding box center [741, 94] width 13 height 11
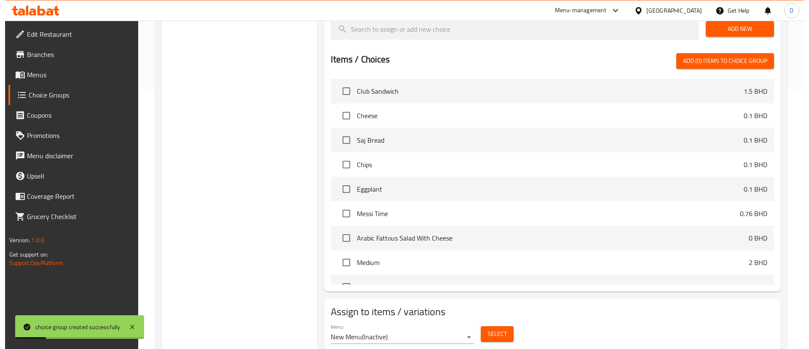
scroll to position [264, 0]
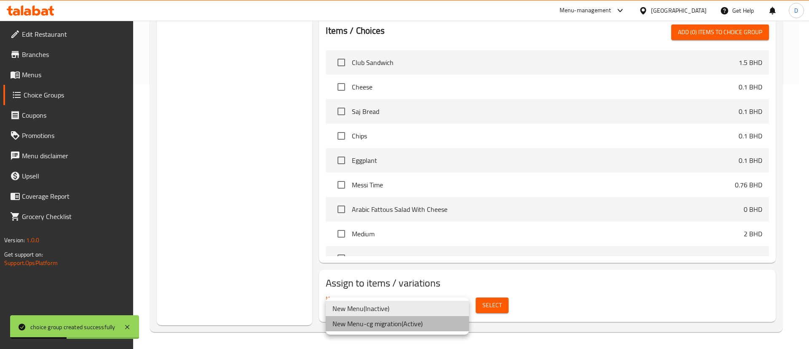
click at [424, 321] on li "New Menu-cg migration ( Active )" at bounding box center [397, 323] width 143 height 15
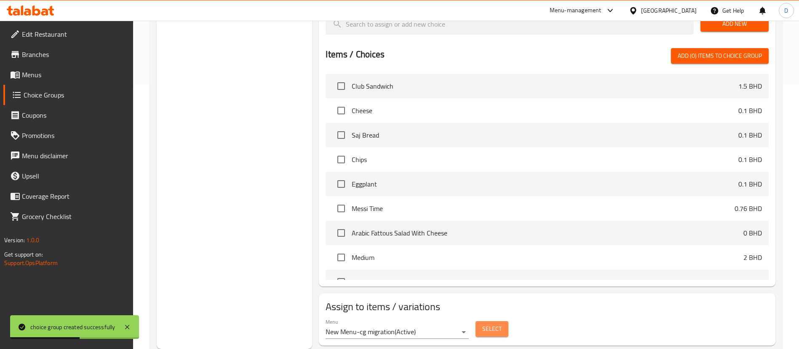
click at [499, 323] on span "Select" at bounding box center [492, 328] width 19 height 11
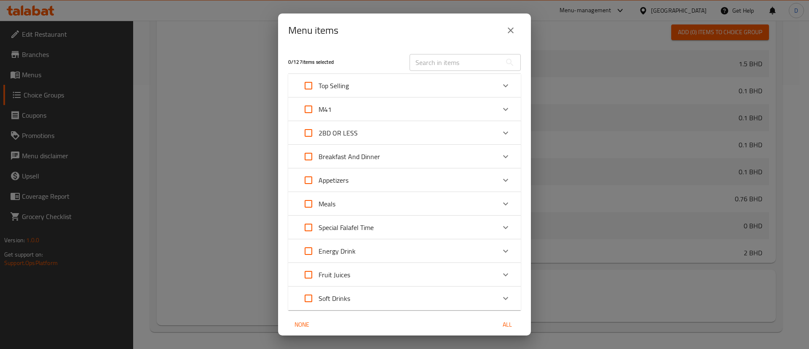
click at [496, 113] on div "Expand" at bounding box center [506, 109] width 20 height 20
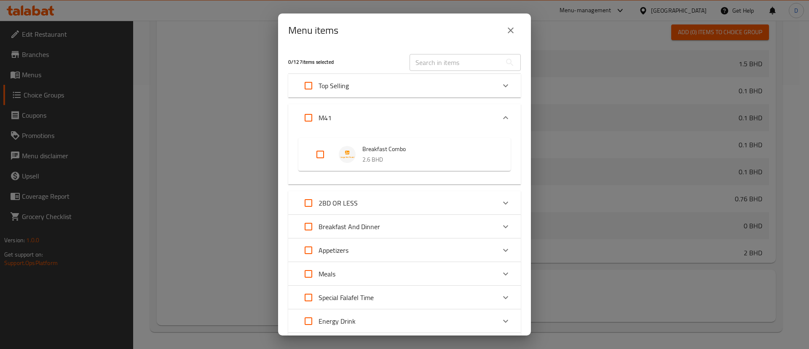
click at [320, 153] on input "Expand" at bounding box center [320, 154] width 20 height 20
checkbox input "true"
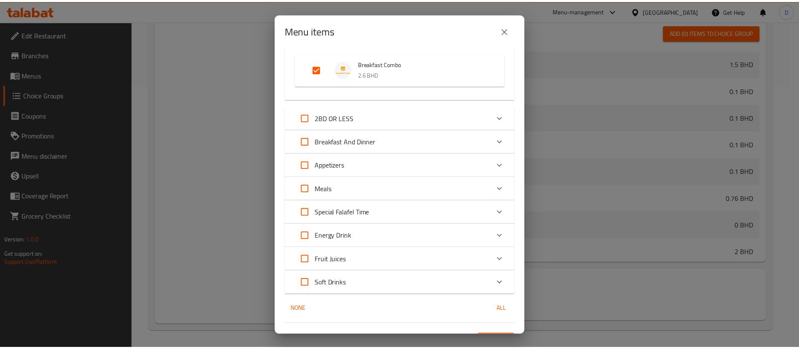
scroll to position [103, 0]
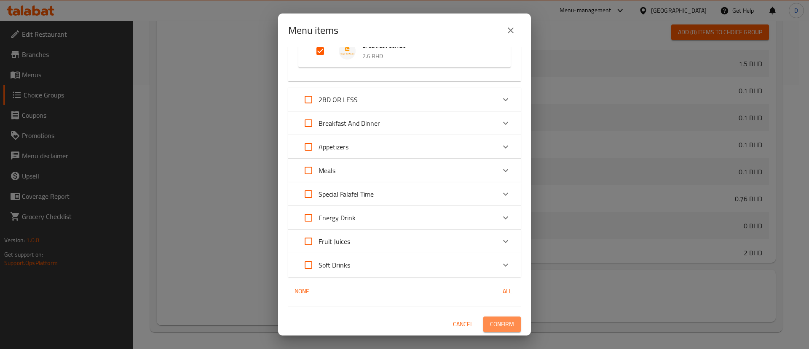
click at [496, 320] on span "Confirm" at bounding box center [502, 324] width 24 height 11
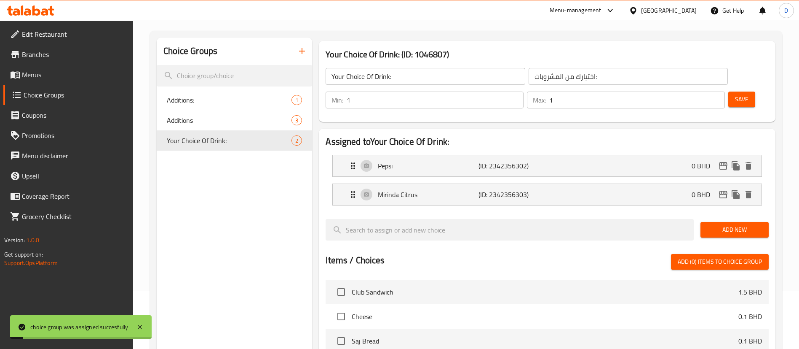
scroll to position [0, 0]
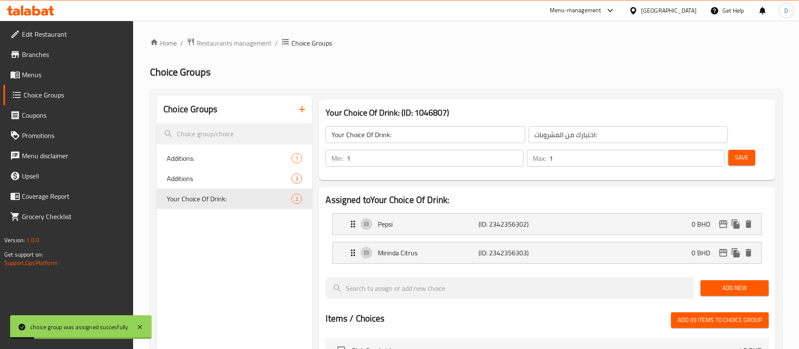
click at [48, 74] on span "Menus" at bounding box center [74, 75] width 105 height 10
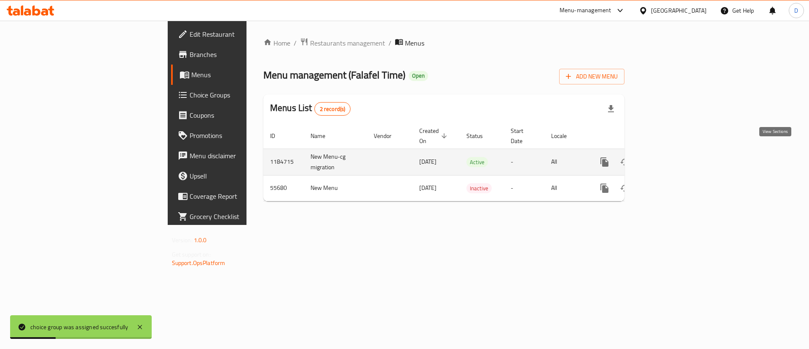
click at [671, 157] on icon "enhanced table" at bounding box center [665, 162] width 10 height 10
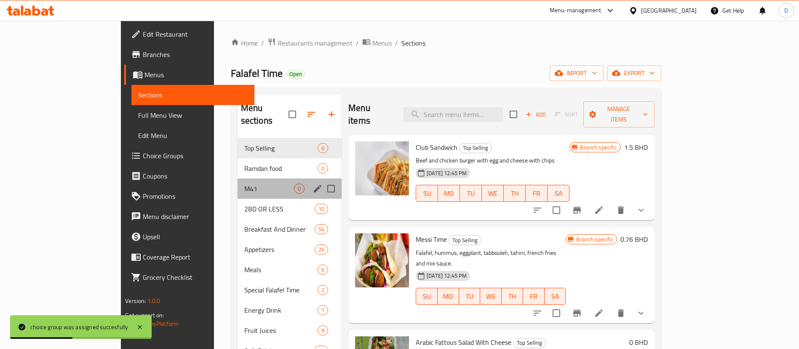
click at [238, 181] on div "M41 0" at bounding box center [290, 188] width 105 height 20
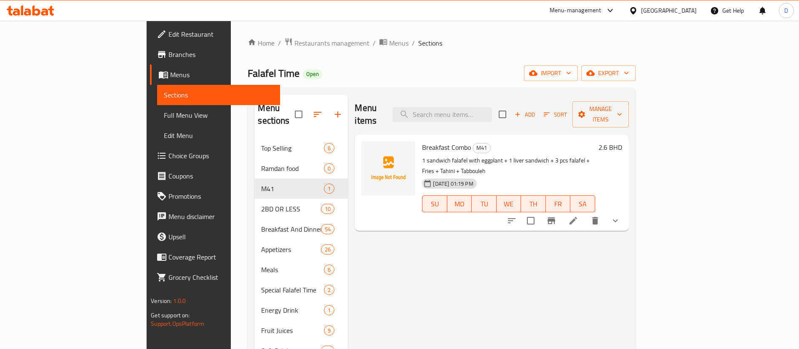
click at [438, 232] on div "Menu items Add Sort Manage items Breakfast Combo M41 1 sandwich falafel with eg…" at bounding box center [488, 268] width 281 height 349
click at [369, 149] on icon "upload picture" at bounding box center [373, 153] width 8 height 8
click at [454, 236] on div "Menu items Add Sort Manage items Breakfast Combo M41 1 sandwich falafel with eg…" at bounding box center [488, 268] width 281 height 349
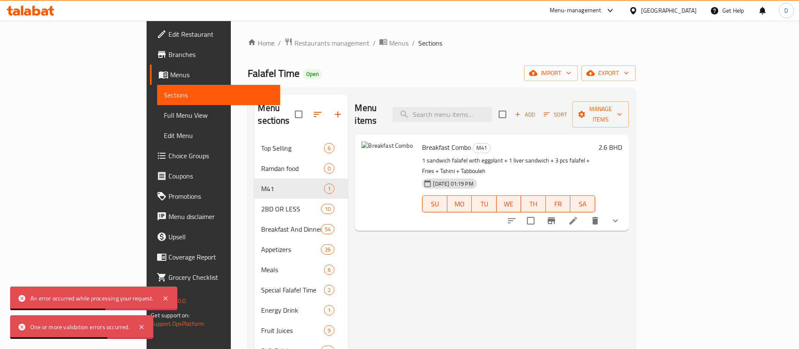
click at [311, 61] on div "Home / Restaurants management / Menus / Sections Falafel Time Open import expor…" at bounding box center [442, 244] width 388 height 412
click at [577, 217] on icon at bounding box center [574, 221] width 8 height 8
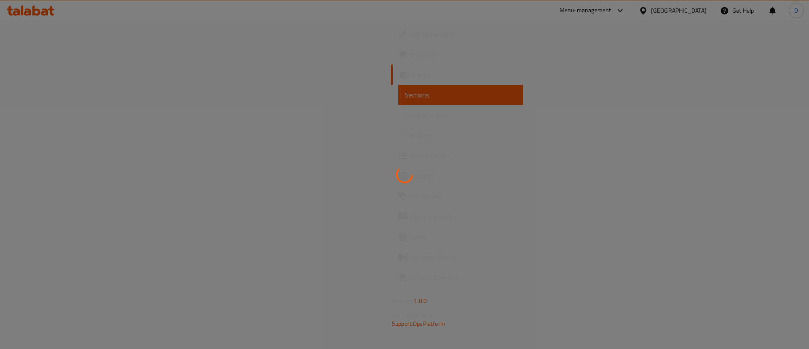
click at [320, 88] on div at bounding box center [404, 174] width 809 height 349
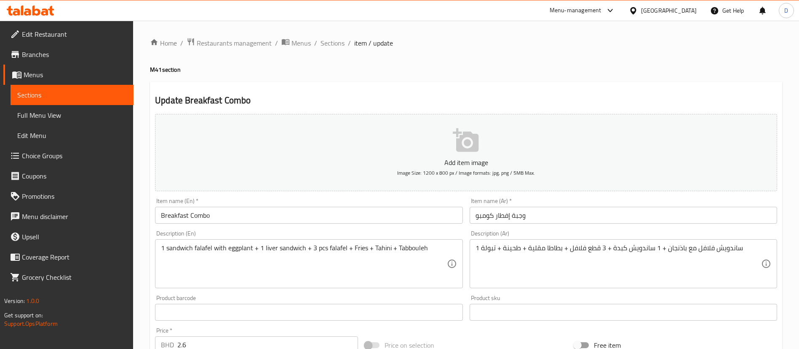
click at [330, 83] on div "Update Breakfast Combo Add item image Image Size: 1200 x 800 px / Image formats…" at bounding box center [466, 334] width 633 height 504
click at [330, 47] on span "Sections" at bounding box center [333, 43] width 24 height 10
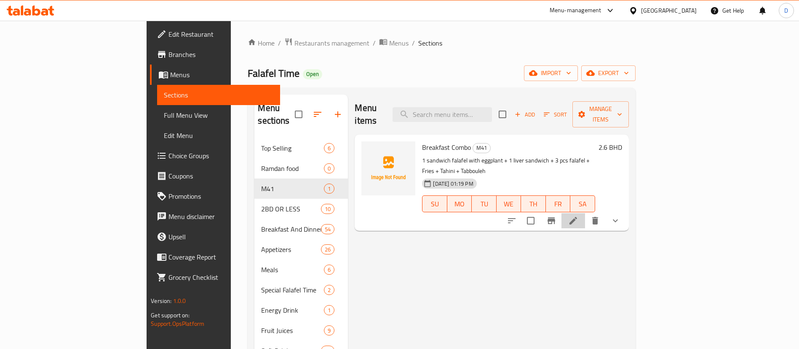
click at [585, 213] on li at bounding box center [574, 220] width 24 height 15
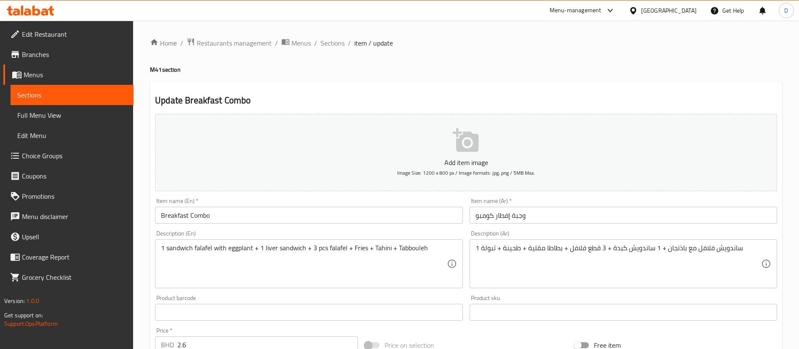
click at [474, 139] on icon "button" at bounding box center [466, 140] width 26 height 24
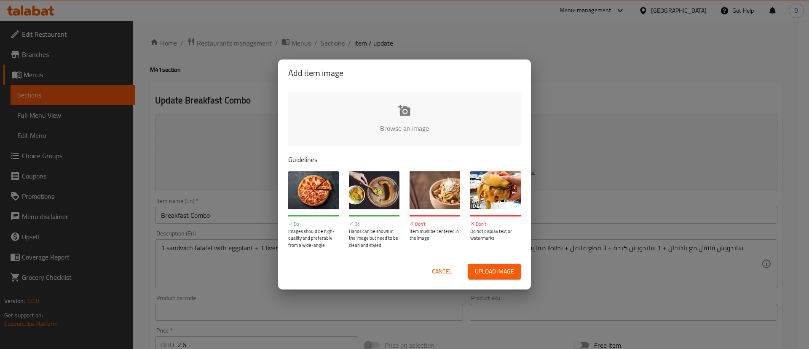
click at [371, 108] on input "file" at bounding box center [689, 130] width 802 height 79
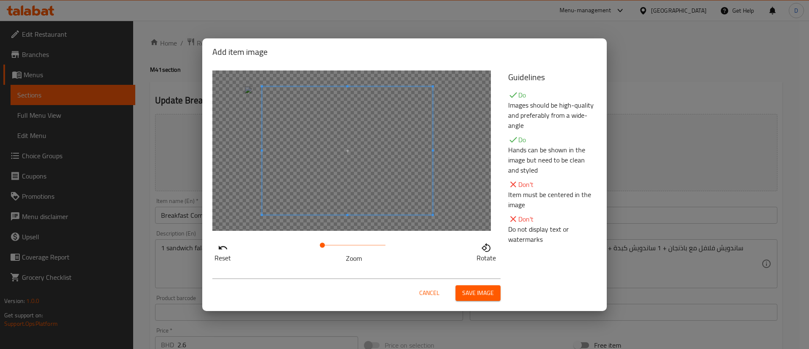
click at [410, 169] on span at bounding box center [347, 150] width 171 height 128
click at [486, 290] on span "Save image" at bounding box center [478, 292] width 32 height 11
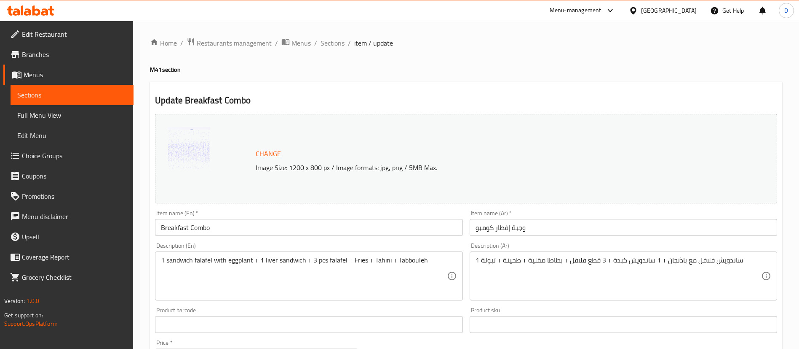
click at [323, 49] on div "Home / Restaurants management / Menus / Sections / item / update M41 section Up…" at bounding box center [466, 321] width 633 height 567
click at [324, 45] on span "Sections" at bounding box center [333, 43] width 24 height 10
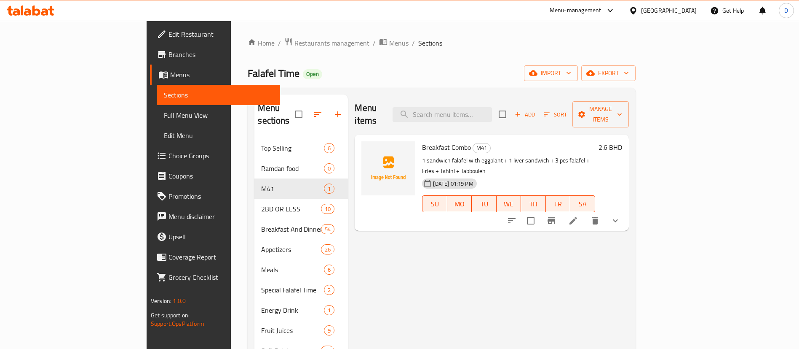
click at [423, 84] on div "Home / Restaurants management / Menus / Sections Falafel Time Open import expor…" at bounding box center [442, 244] width 388 height 412
click at [428, 60] on div "Home / Restaurants management / Menus / Sections Falafel Time Open import expor…" at bounding box center [442, 244] width 388 height 412
click at [169, 56] on span "Branches" at bounding box center [221, 54] width 105 height 10
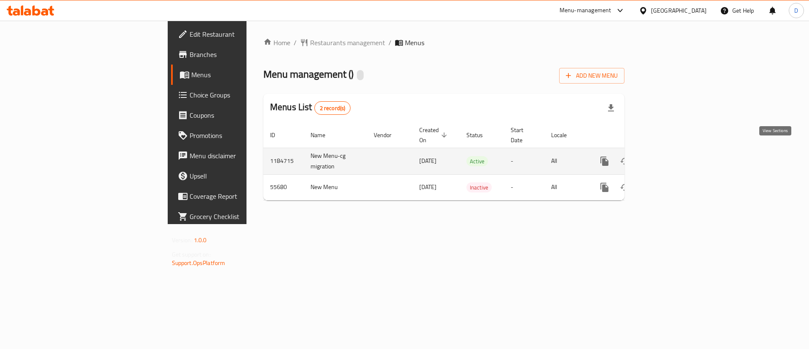
click at [671, 156] on icon "enhanced table" at bounding box center [665, 161] width 10 height 10
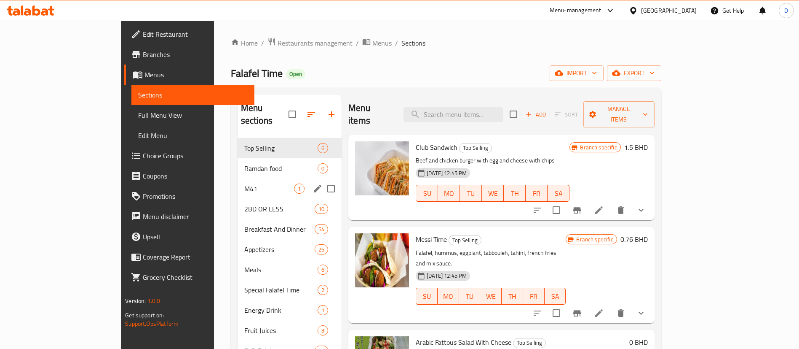
click at [238, 183] on div "M41 1" at bounding box center [290, 188] width 105 height 20
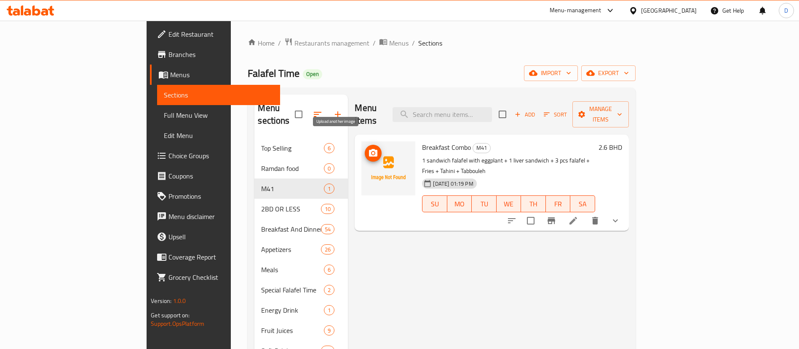
click at [368, 148] on icon "upload picture" at bounding box center [373, 153] width 10 height 10
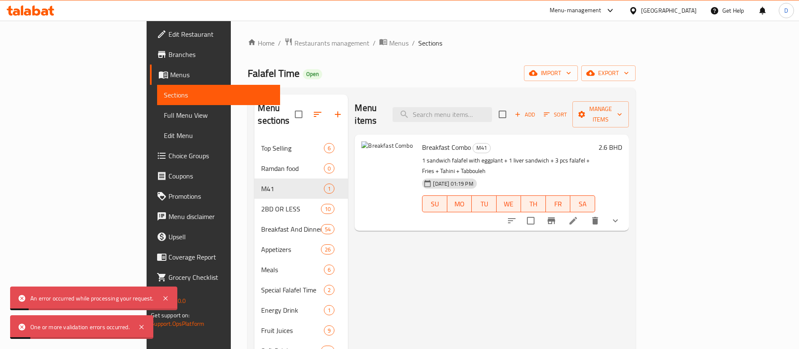
click at [469, 63] on div "Home / Restaurants management / Menus / Sections Falafel Time Open import expor…" at bounding box center [442, 244] width 388 height 412
click at [577, 217] on icon at bounding box center [574, 221] width 8 height 8
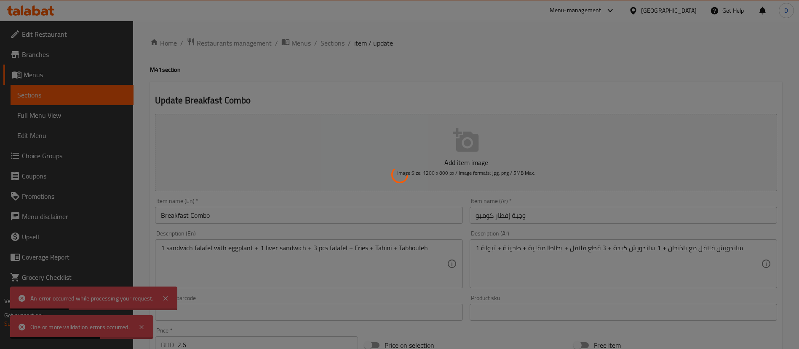
click at [457, 143] on div at bounding box center [399, 174] width 799 height 349
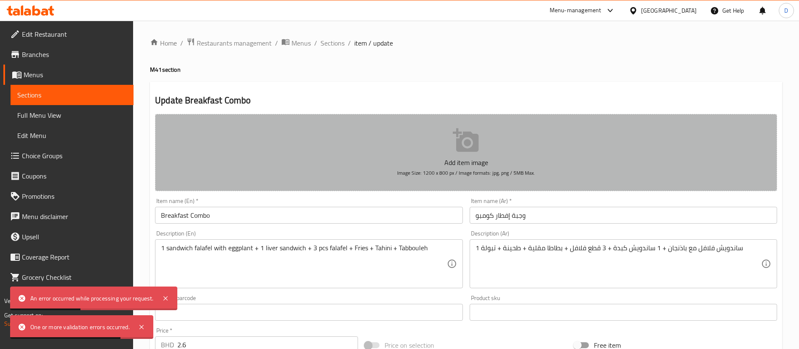
click at [457, 143] on icon "button" at bounding box center [466, 140] width 26 height 24
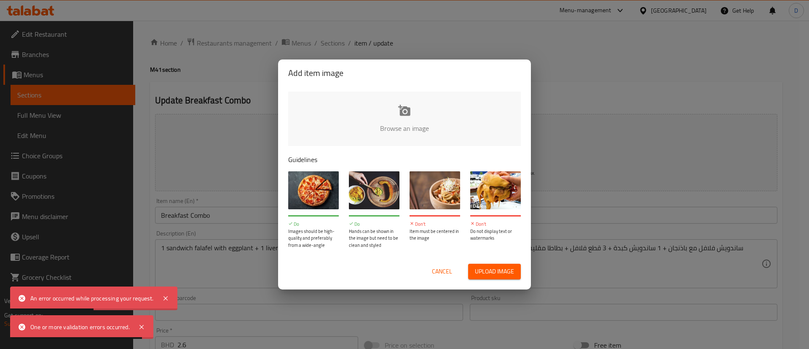
click at [409, 119] on input "file" at bounding box center [689, 130] width 802 height 79
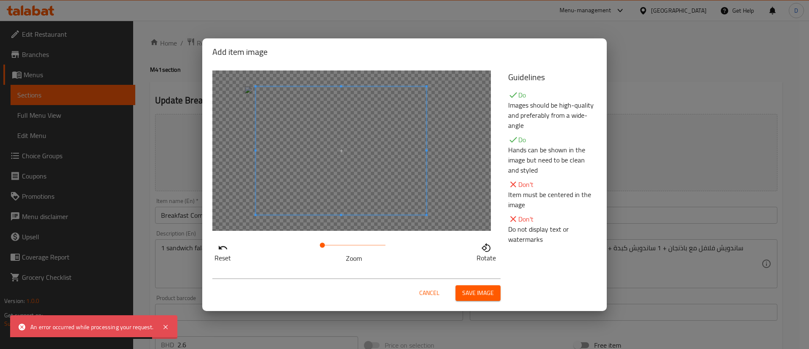
click at [362, 176] on span at bounding box center [341, 150] width 171 height 128
click at [463, 291] on span "Save image" at bounding box center [478, 292] width 32 height 11
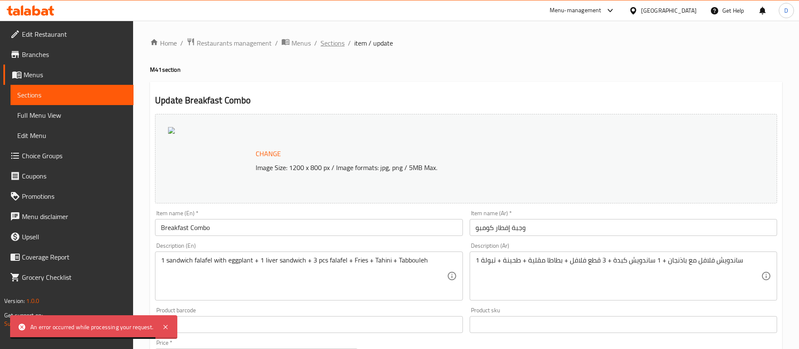
click at [335, 44] on span "Sections" at bounding box center [333, 43] width 24 height 10
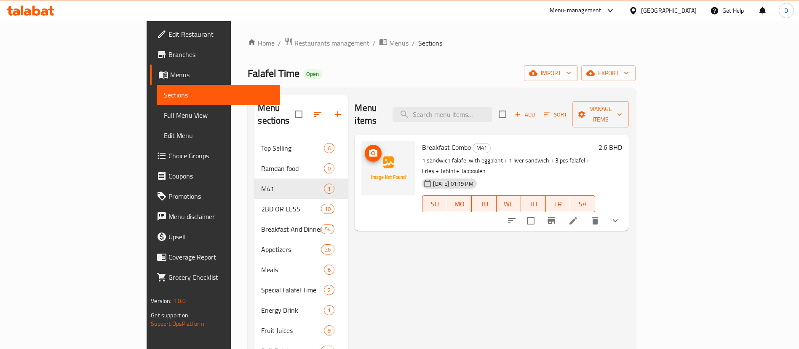
click at [362, 143] on img at bounding box center [389, 168] width 54 height 54
click at [369, 149] on icon "upload picture" at bounding box center [373, 153] width 8 height 8
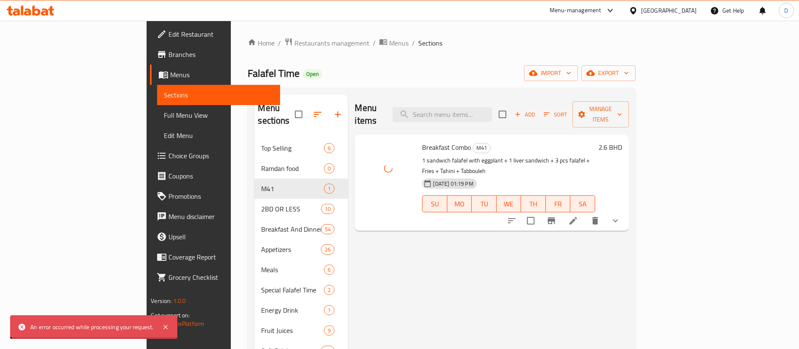
click at [506, 58] on div "Home / Restaurants management / Menus / Sections Falafel Time Open import expor…" at bounding box center [442, 244] width 388 height 412
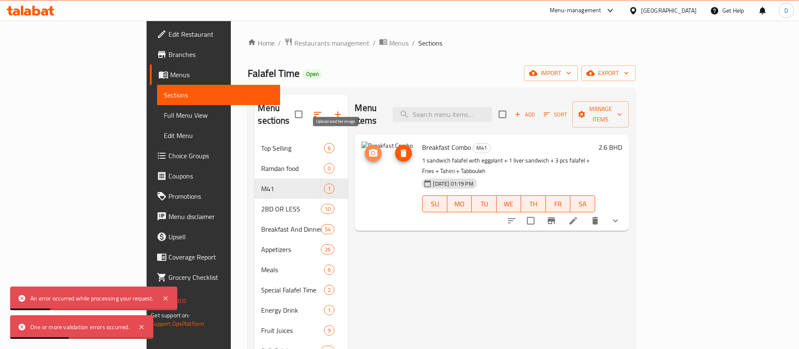
click at [369, 149] on icon "upload picture" at bounding box center [373, 153] width 8 height 8
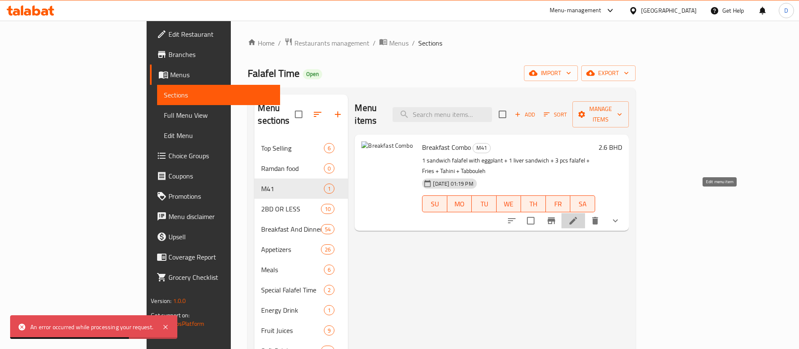
click at [579, 215] on icon at bounding box center [574, 220] width 10 height 10
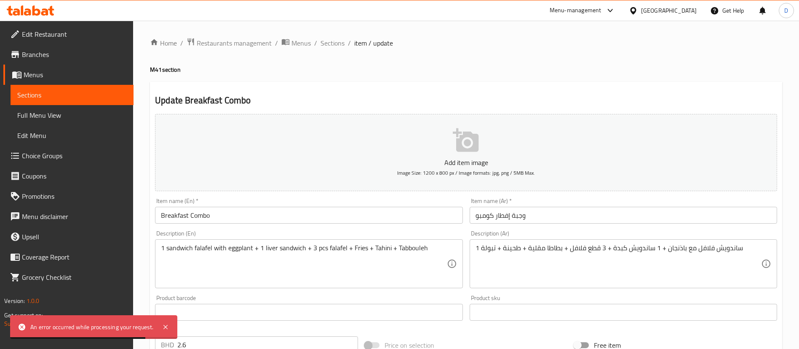
click at [473, 155] on button "Add item image Image Size: 1200 x 800 px / Image formats: jpg, png / 5MB Max." at bounding box center [466, 152] width 622 height 77
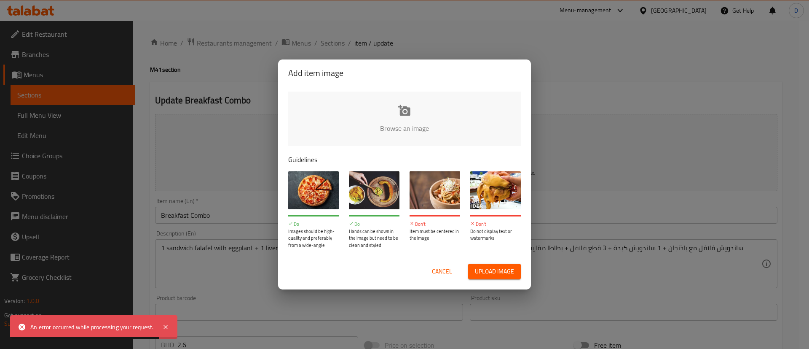
click at [445, 108] on input "file" at bounding box center [689, 130] width 802 height 79
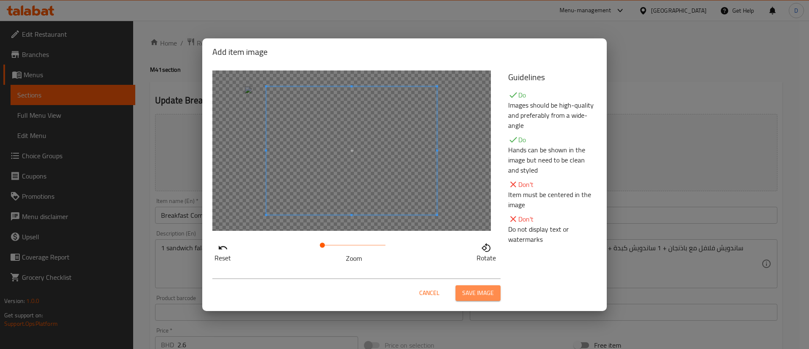
click at [494, 295] on button "Save image" at bounding box center [478, 293] width 45 height 16
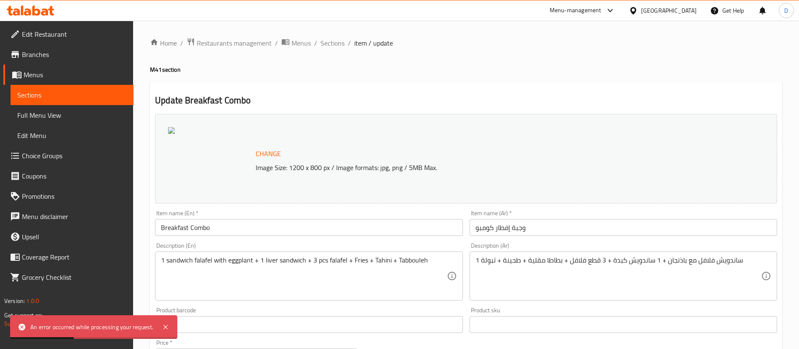
click at [354, 71] on h4 "M41 section" at bounding box center [466, 69] width 633 height 8
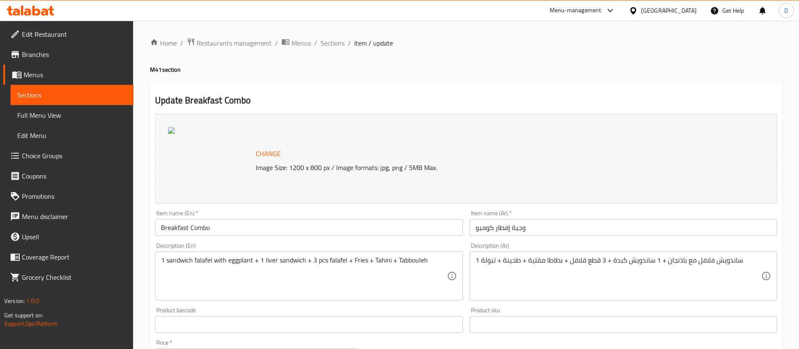
click at [266, 154] on span "Change" at bounding box center [268, 154] width 25 height 12
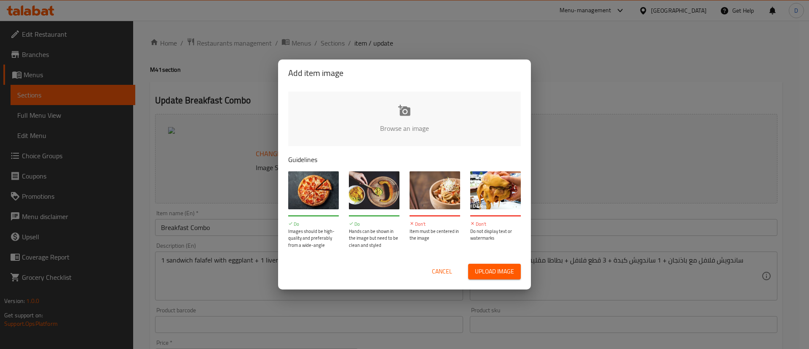
click at [429, 136] on input "file" at bounding box center [689, 130] width 802 height 79
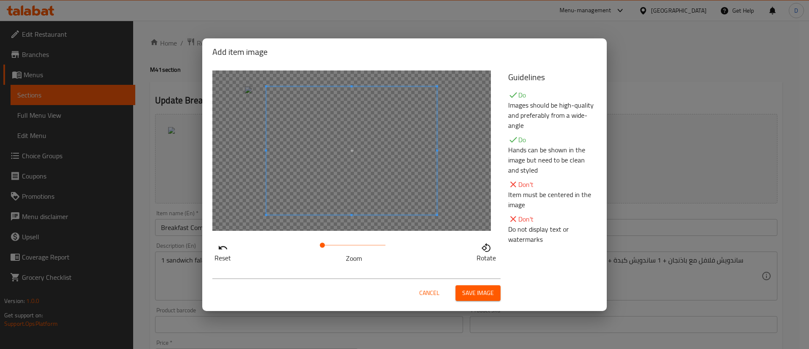
click at [487, 285] on button "Save image" at bounding box center [478, 293] width 45 height 16
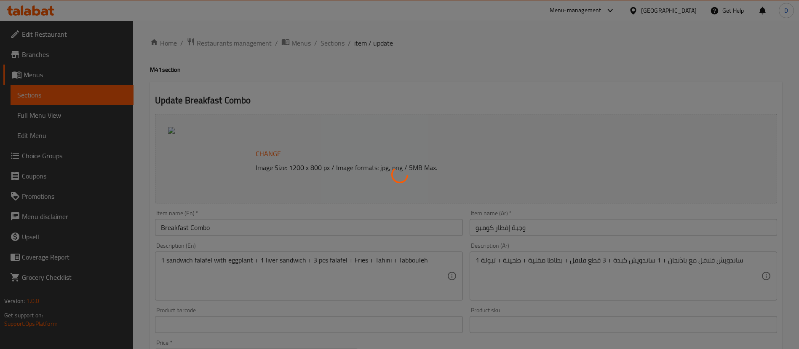
click at [487, 285] on div at bounding box center [399, 174] width 799 height 349
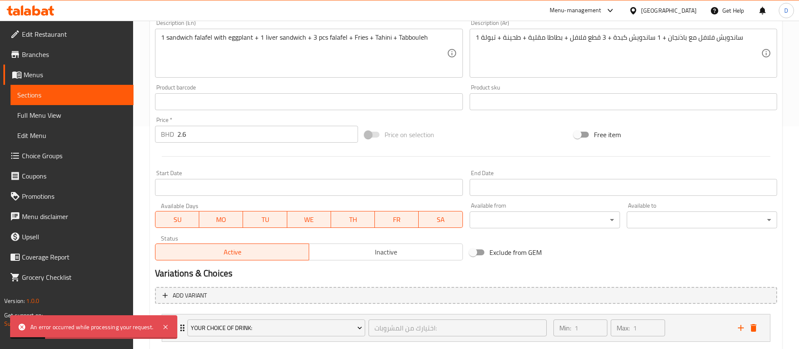
scroll to position [273, 0]
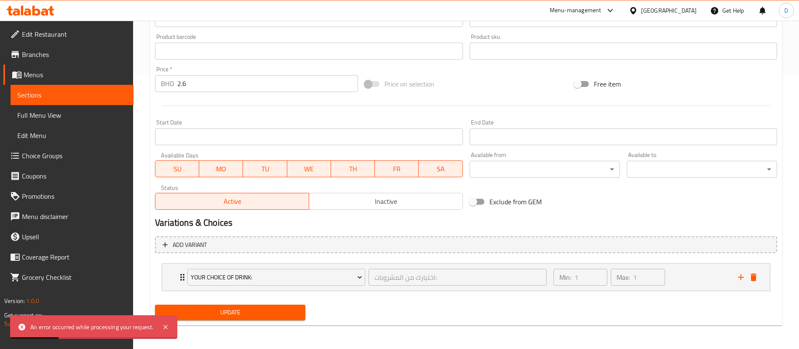
click at [286, 314] on span "Update" at bounding box center [230, 312] width 137 height 11
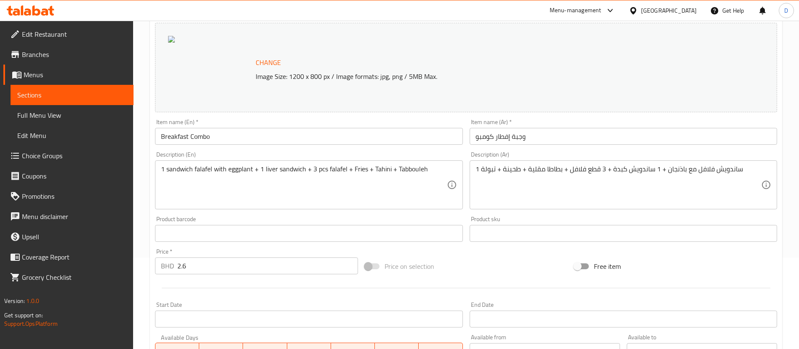
scroll to position [0, 0]
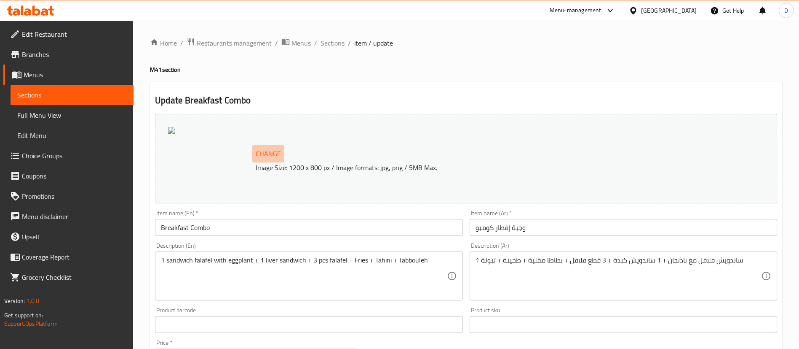
click at [270, 157] on span "Change" at bounding box center [268, 154] width 25 height 12
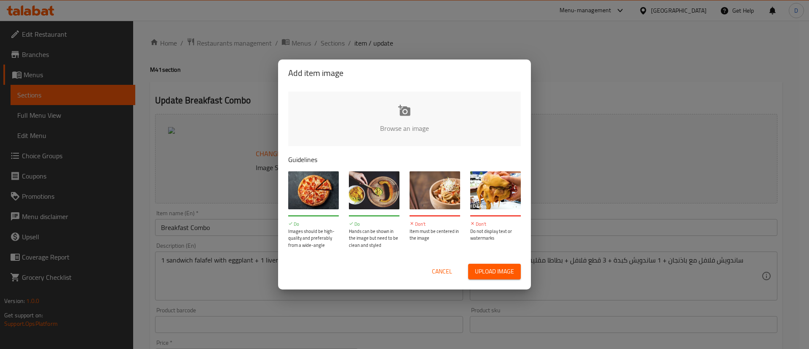
click at [361, 126] on input "file" at bounding box center [689, 130] width 802 height 79
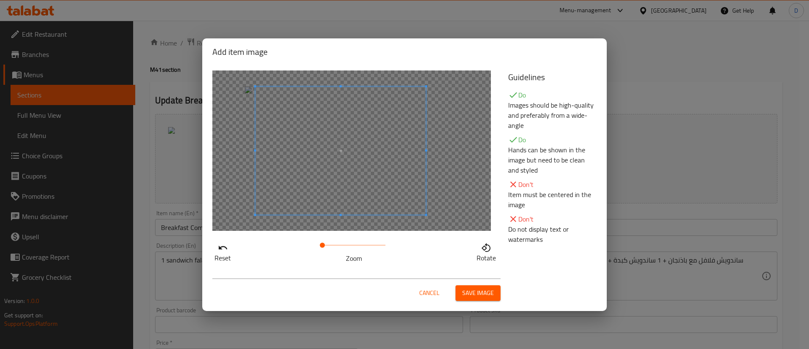
click at [402, 144] on span at bounding box center [340, 150] width 171 height 128
click at [480, 287] on span "Save image" at bounding box center [478, 292] width 32 height 11
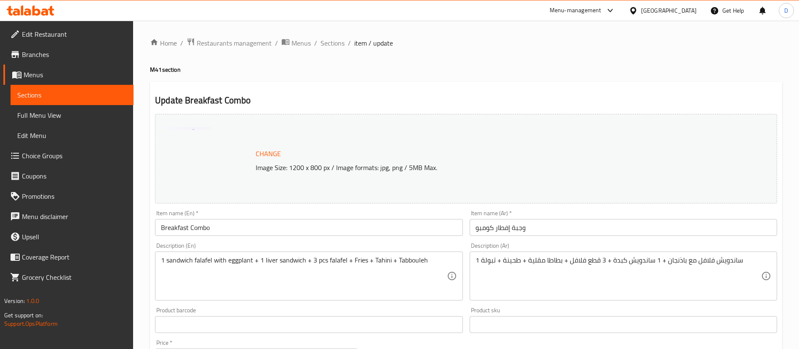
drag, startPoint x: 365, startPoint y: 115, endPoint x: 358, endPoint y: 89, distance: 26.1
click at [365, 114] on div "Change Image Size: 1200 x 800 px / Image formats: jpg, png / 5MB Max." at bounding box center [466, 158] width 622 height 89
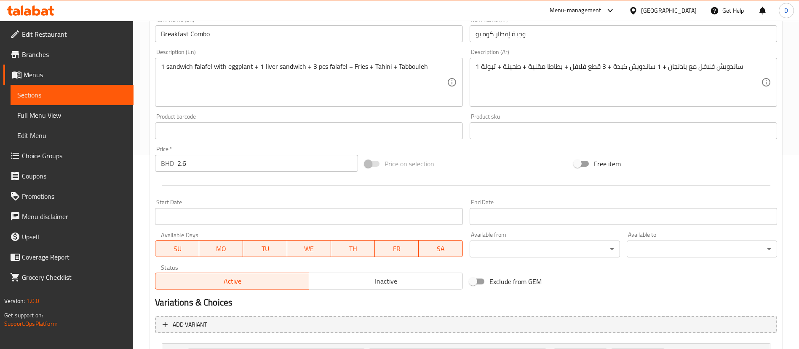
scroll to position [273, 0]
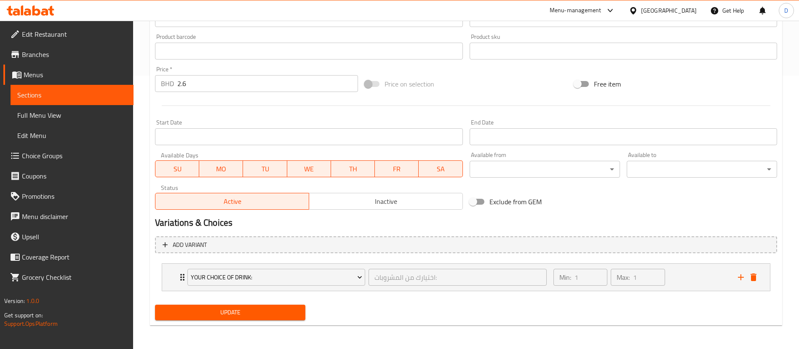
drag, startPoint x: 260, startPoint y: 326, endPoint x: 258, endPoint y: 318, distance: 8.5
click at [258, 326] on div "Home / Restaurants management / Menus / Sections / item / update M41 section Up…" at bounding box center [466, 47] width 633 height 567
click at [258, 318] on button "Update" at bounding box center [230, 312] width 150 height 16
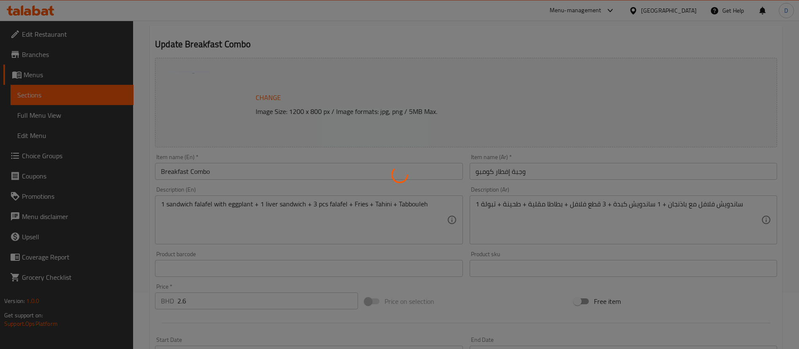
scroll to position [0, 0]
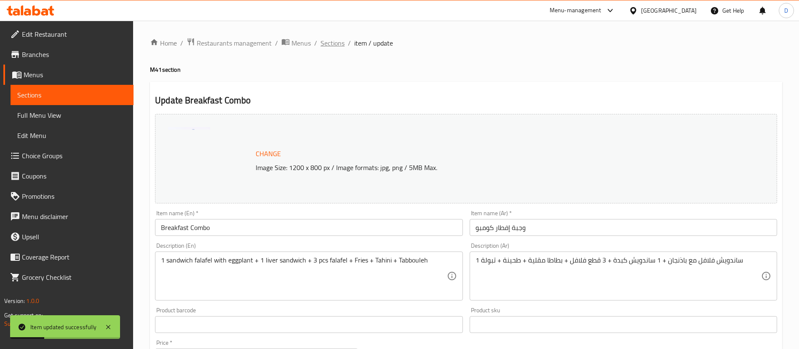
click at [330, 41] on span "Sections" at bounding box center [333, 43] width 24 height 10
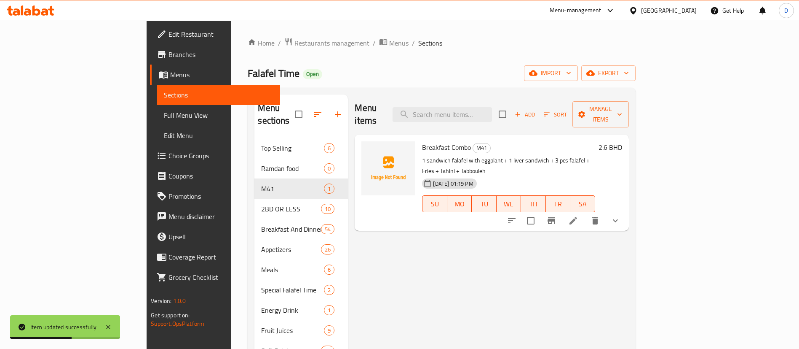
click at [466, 276] on div "Menu items Add Sort Manage items Breakfast Combo M41 1 sandwich falafel with eg…" at bounding box center [488, 268] width 281 height 349
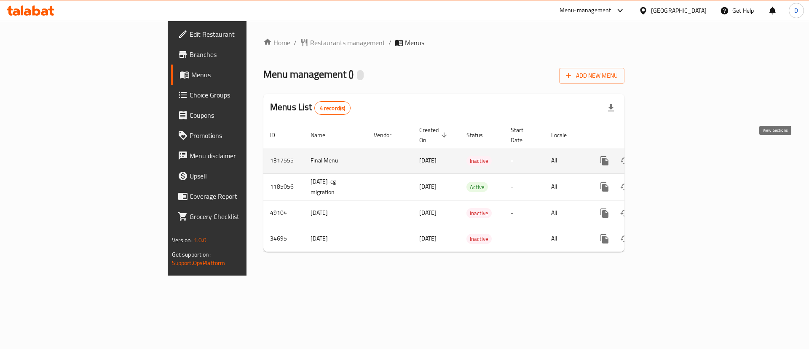
click at [676, 150] on link "enhanced table" at bounding box center [665, 160] width 20 height 20
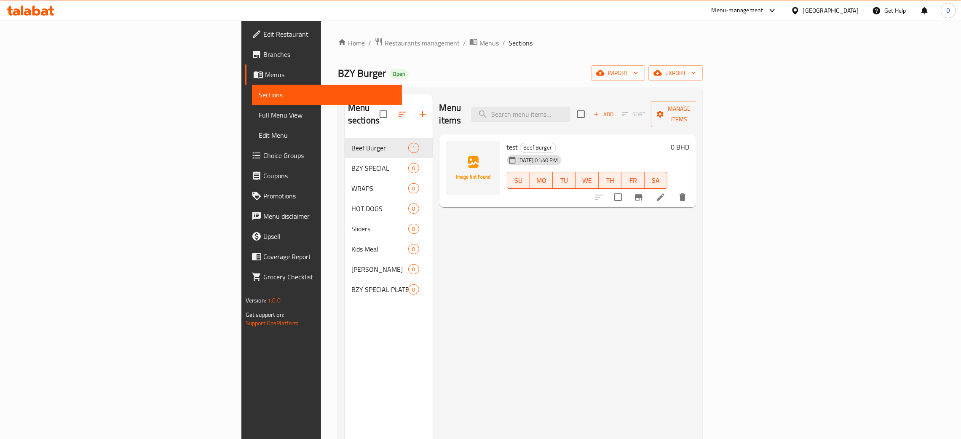
click at [487, 73] on div "BZY Burger Open import export" at bounding box center [520, 73] width 365 height 16
click at [588, 78] on div "BZY Burger Open import export" at bounding box center [520, 73] width 365 height 16
click at [638, 77] on span "import" at bounding box center [618, 73] width 40 height 11
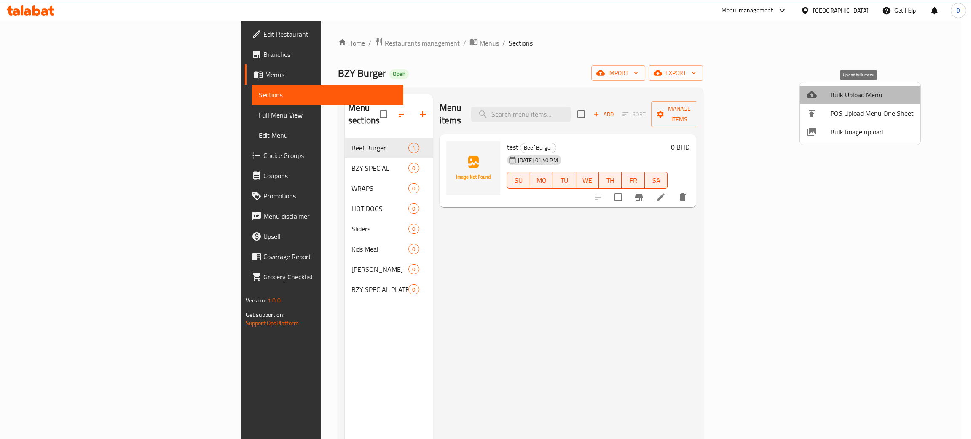
click at [809, 99] on span "Bulk Upload Menu" at bounding box center [871, 95] width 83 height 10
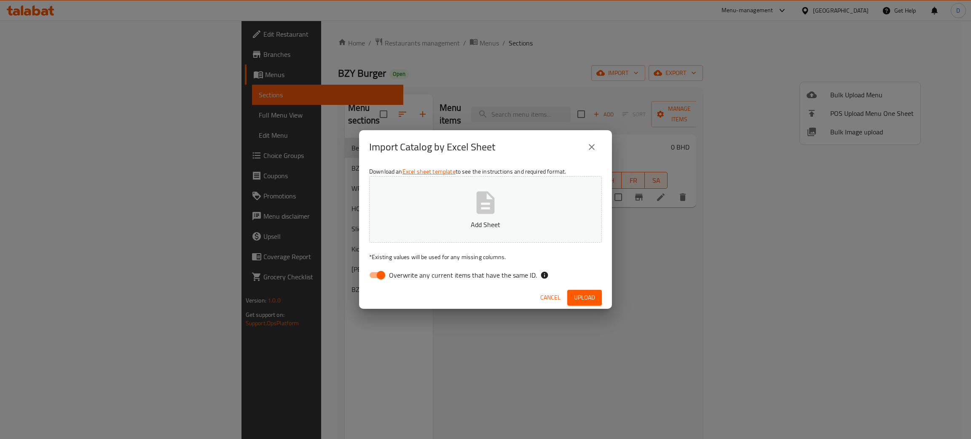
click at [491, 197] on icon "button" at bounding box center [486, 202] width 18 height 22
click at [596, 298] on button "Upload" at bounding box center [584, 298] width 35 height 16
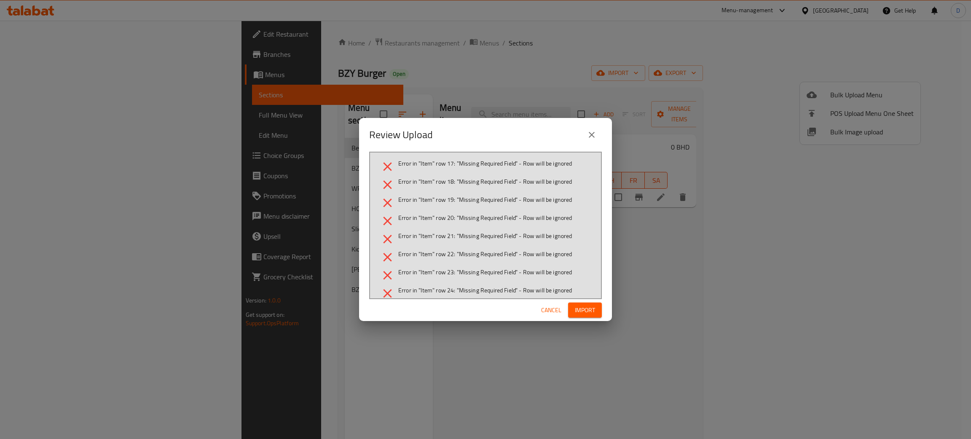
drag, startPoint x: 586, startPoint y: 138, endPoint x: 572, endPoint y: 139, distance: 14.4
click at [572, 139] on div "Review Upload" at bounding box center [485, 135] width 233 height 20
click at [479, 165] on span "Error in "Item" row 17: "Missing Required Field" - Row will be ignored" at bounding box center [485, 163] width 174 height 8
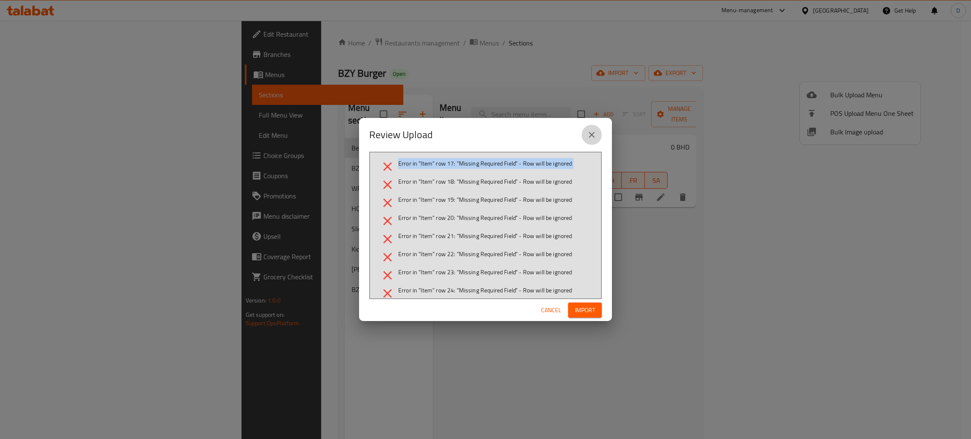
click at [599, 139] on button "close" at bounding box center [592, 135] width 20 height 20
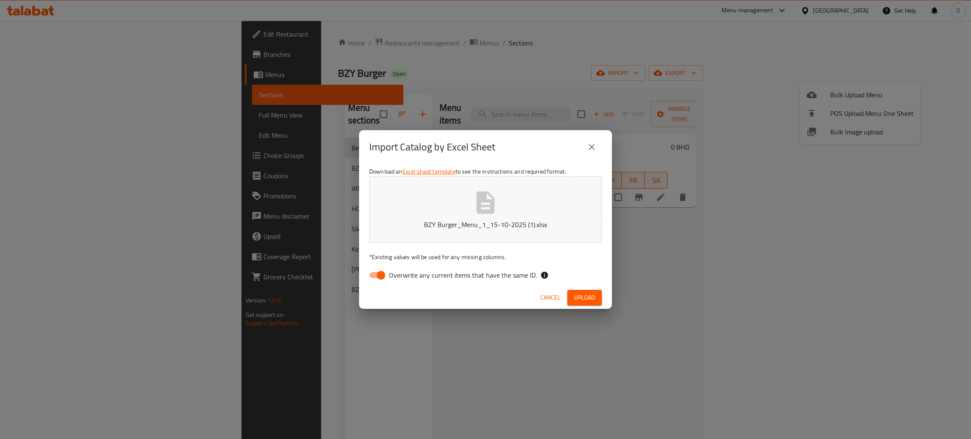
click at [483, 199] on icon "button" at bounding box center [486, 202] width 18 height 22
click at [578, 306] on div "Cancel Upload" at bounding box center [485, 298] width 253 height 22
click at [579, 299] on span "Upload" at bounding box center [584, 297] width 21 height 11
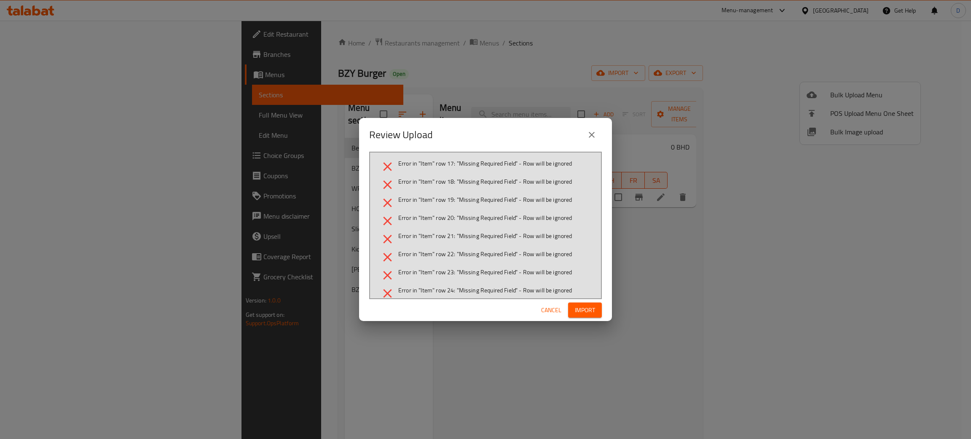
click at [590, 142] on button "close" at bounding box center [592, 135] width 20 height 20
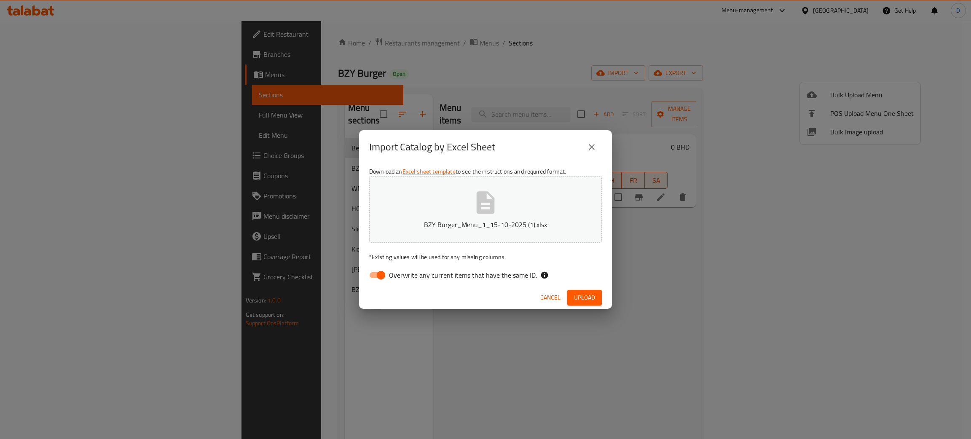
click at [598, 149] on button "close" at bounding box center [592, 147] width 20 height 20
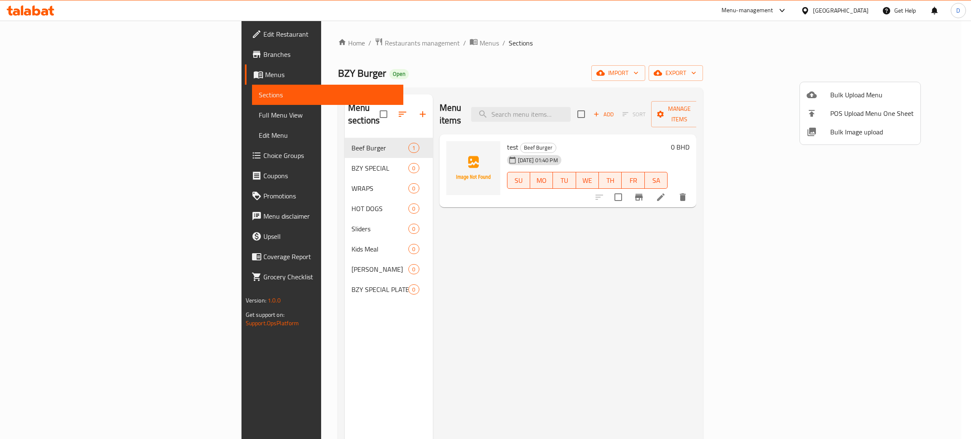
click at [611, 292] on div at bounding box center [485, 219] width 971 height 439
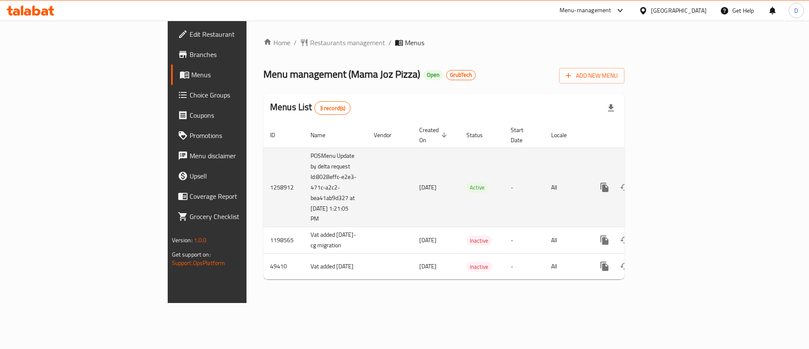
click at [671, 182] on icon "enhanced table" at bounding box center [665, 187] width 10 height 10
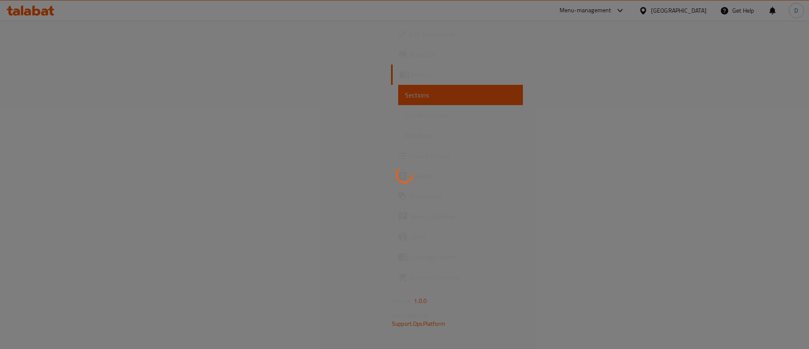
click at [483, 37] on div at bounding box center [404, 174] width 809 height 349
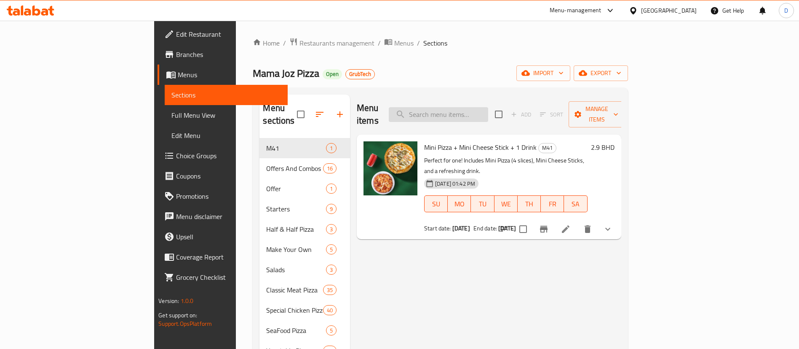
click at [488, 107] on input "search" at bounding box center [438, 114] width 99 height 15
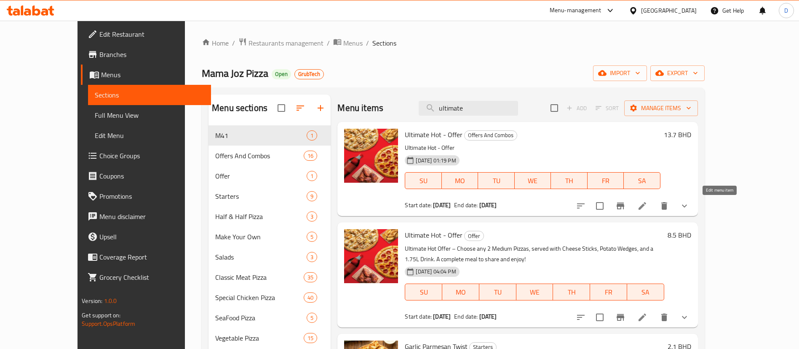
type input "ultimate"
click at [648, 205] on icon at bounding box center [643, 206] width 10 height 10
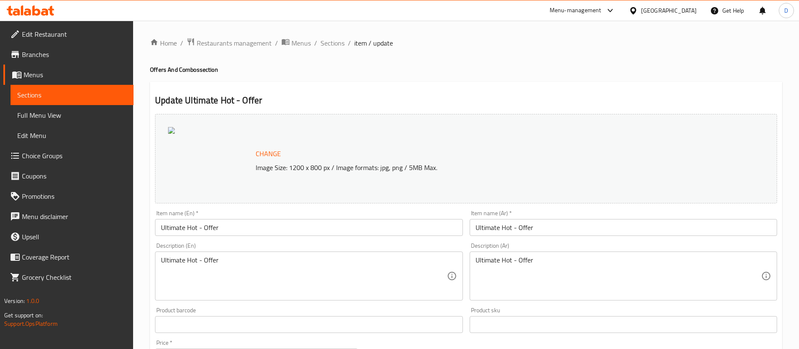
click at [439, 61] on div "Home / Restaurants management / Menus / Sections / item / update Offers And Com…" at bounding box center [466, 319] width 633 height 563
click at [39, 59] on span "Branches" at bounding box center [74, 54] width 105 height 10
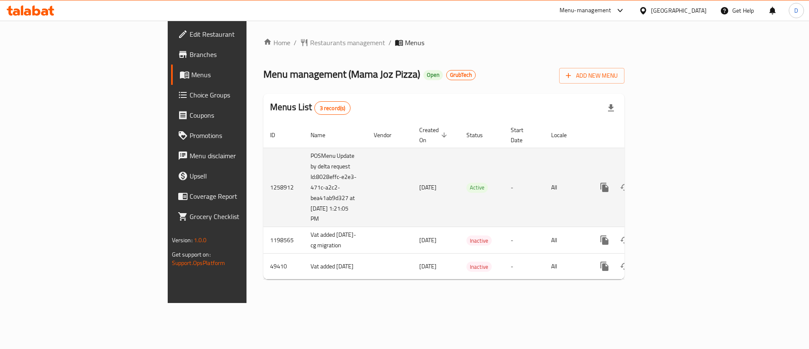
click at [669, 183] on icon "enhanced table" at bounding box center [666, 187] width 8 height 8
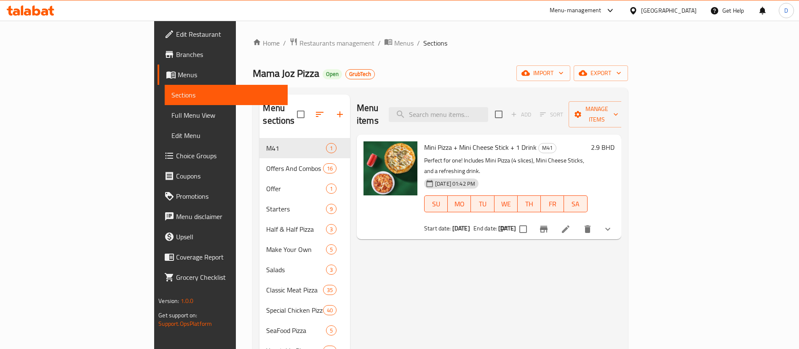
click at [587, 141] on h6 "Mini Pizza + Mini Cheese Stick + 1 Drink M41" at bounding box center [506, 147] width 164 height 12
click at [588, 141] on h6 "Mini Pizza + Mini Cheese Stick + 1 Drink M41" at bounding box center [506, 147] width 164 height 12
click at [588, 155] on p "Perfect for one! Includes Mini Pizza (4 slices), Mini Cheese Sticks, and a refr…" at bounding box center [506, 165] width 164 height 21
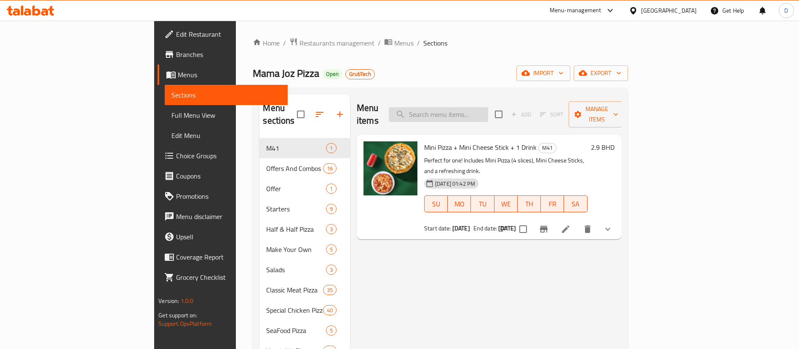
click at [474, 108] on input "search" at bounding box center [438, 114] width 99 height 15
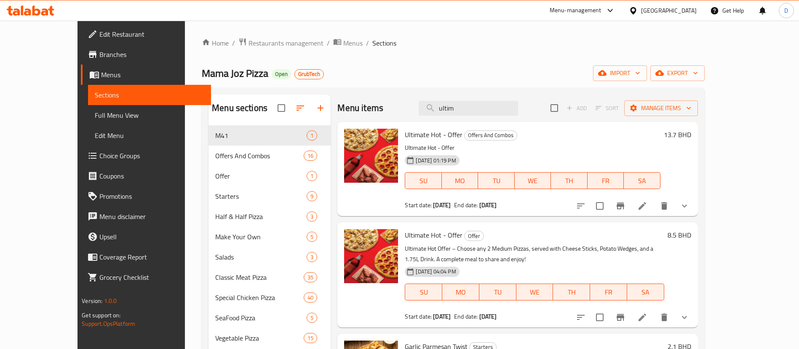
type input "ultim"
click at [647, 203] on icon at bounding box center [643, 206] width 8 height 8
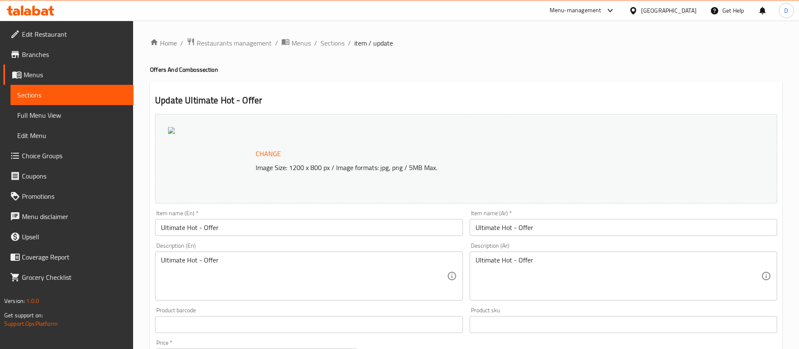
click at [560, 51] on div "Home / Restaurants management / Menus / Sections / item / update Offers And Com…" at bounding box center [466, 319] width 633 height 563
